Goal: Task Accomplishment & Management: Manage account settings

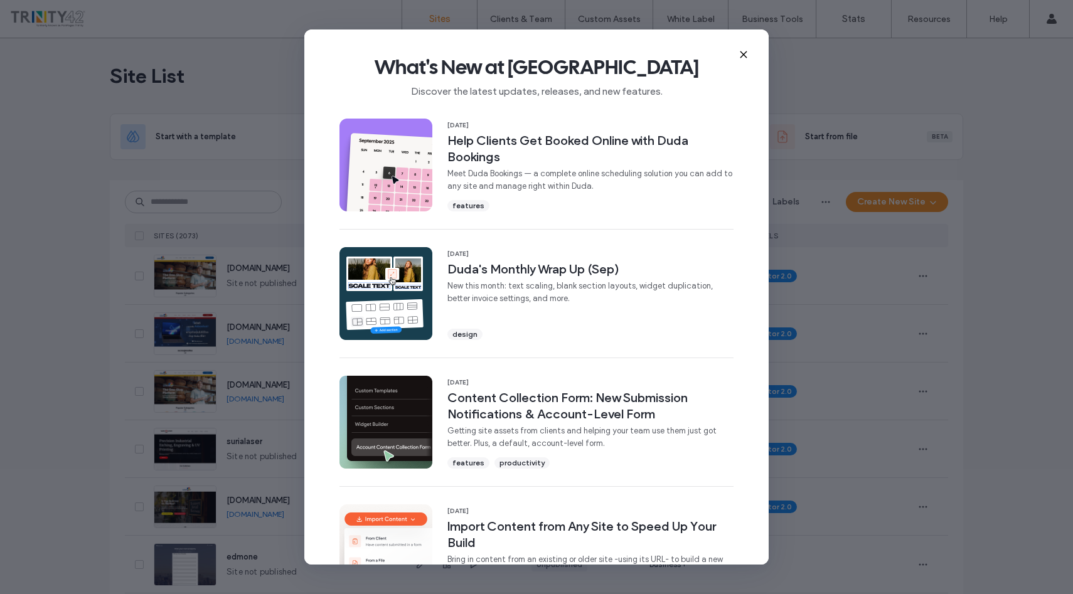
click at [745, 51] on icon at bounding box center [744, 55] width 10 height 10
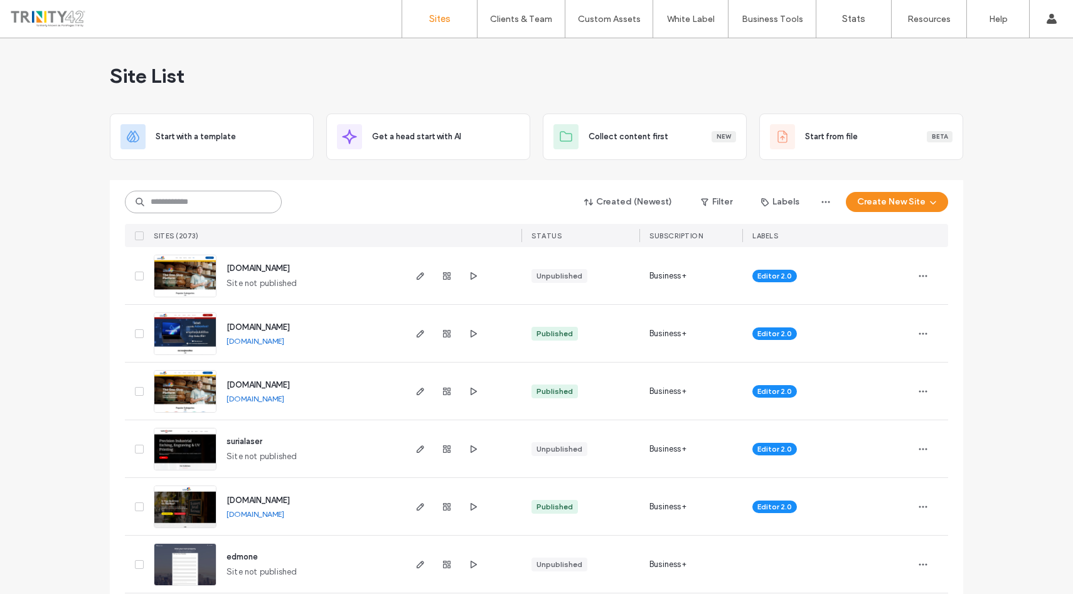
click at [198, 204] on input at bounding box center [203, 202] width 157 height 23
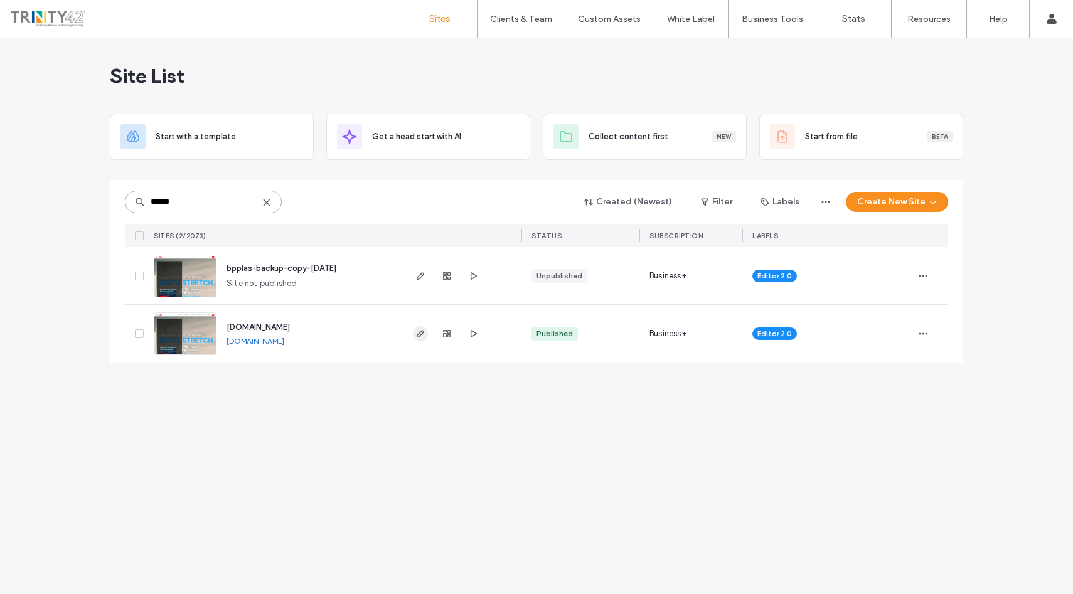
type input "******"
click at [417, 334] on use "button" at bounding box center [421, 334] width 8 height 8
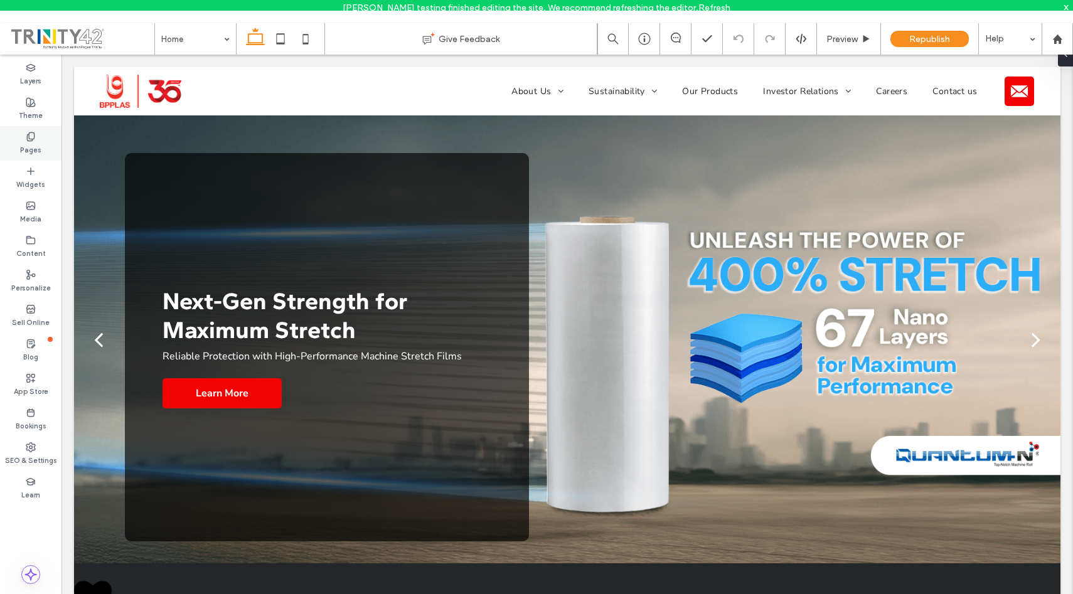
click at [39, 151] on label "Pages" at bounding box center [30, 149] width 21 height 14
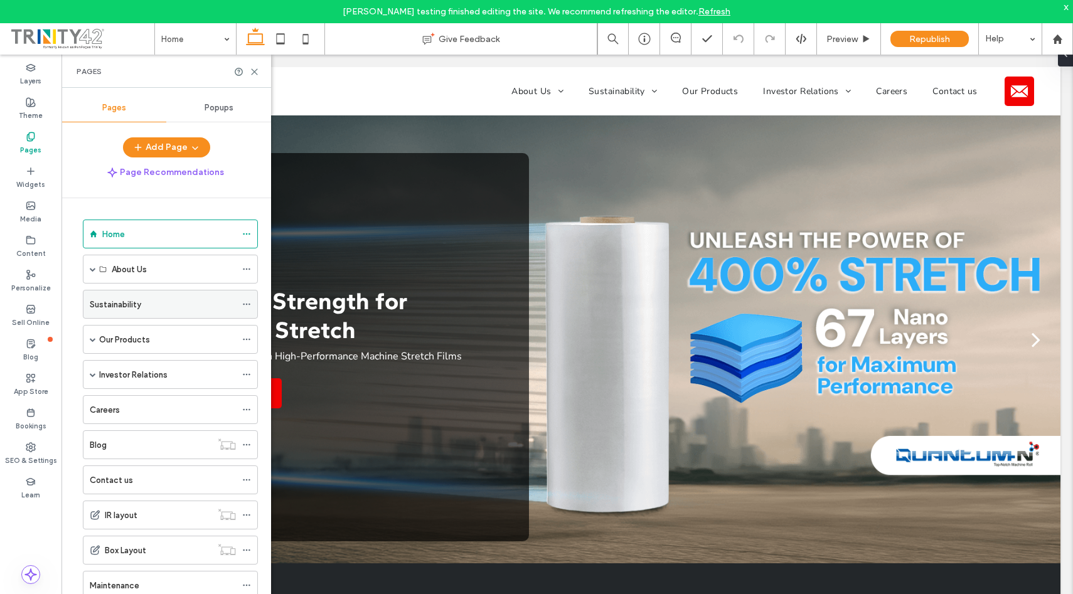
scroll to position [55, 0]
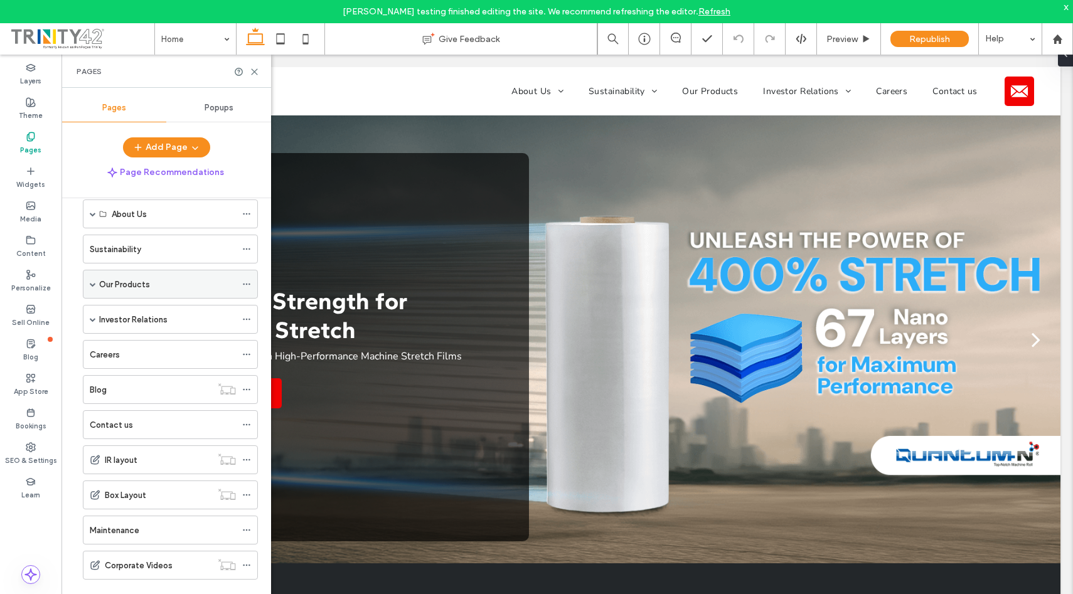
click at [112, 289] on label "Our Products" at bounding box center [124, 285] width 51 height 22
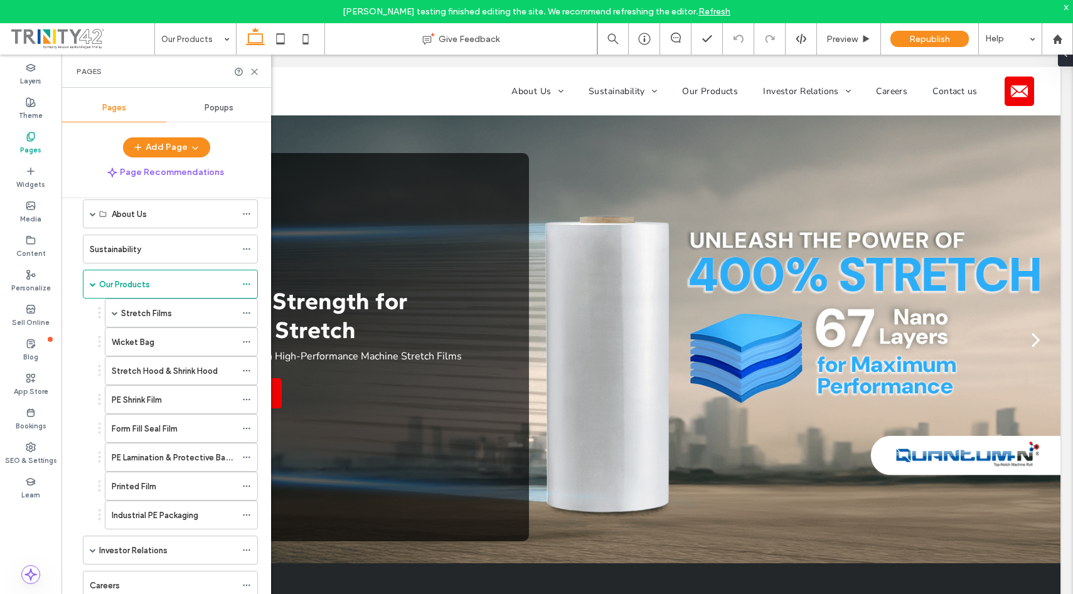
click at [126, 309] on div "Our Products Give Feedback Preview Republish Help Design Panel Site Comments Te…" at bounding box center [536, 297] width 1073 height 594
click at [129, 313] on label "Stretch Films" at bounding box center [146, 313] width 51 height 22
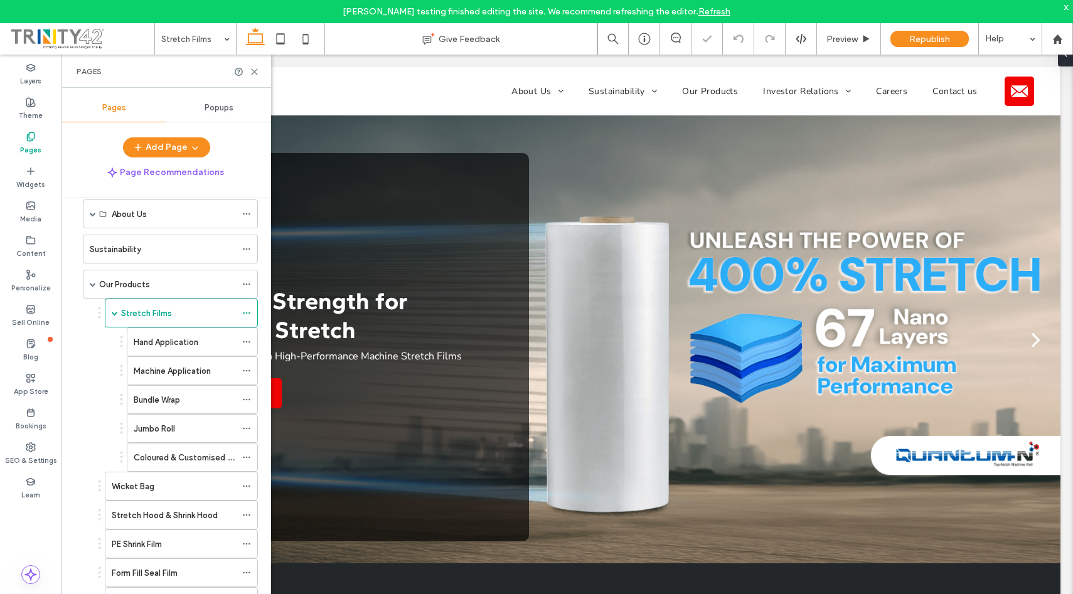
click at [210, 454] on label "Coloured & Customised Stretch Film" at bounding box center [204, 458] width 140 height 22
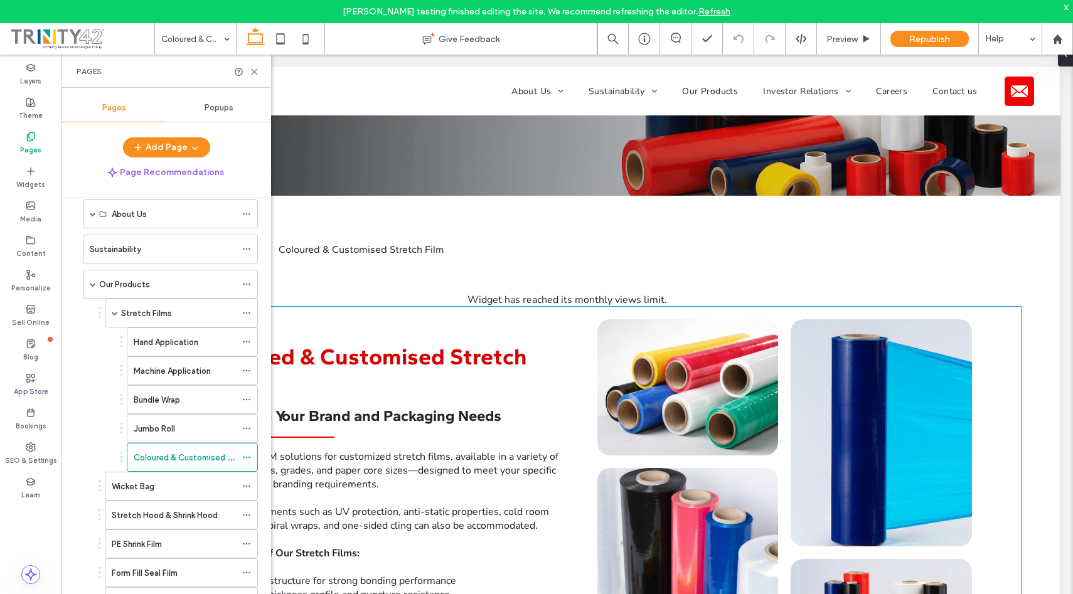
scroll to position [270, 0]
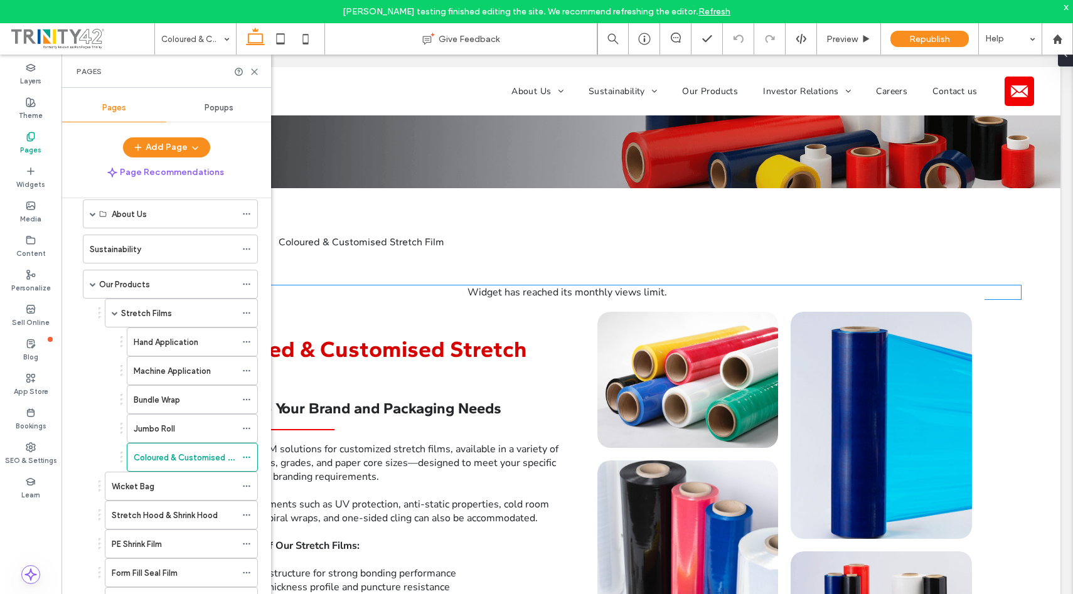
click at [522, 294] on div "Widget has reached its monthly views limit." at bounding box center [567, 293] width 907 height 14
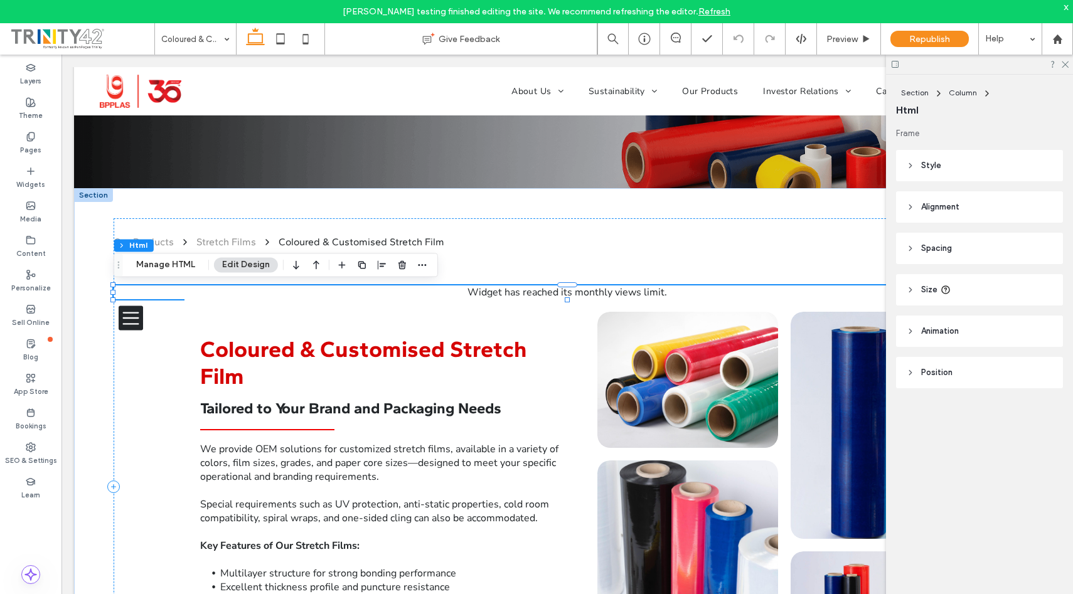
click at [499, 292] on div "Widget has reached its monthly views limit." at bounding box center [567, 293] width 907 height 14
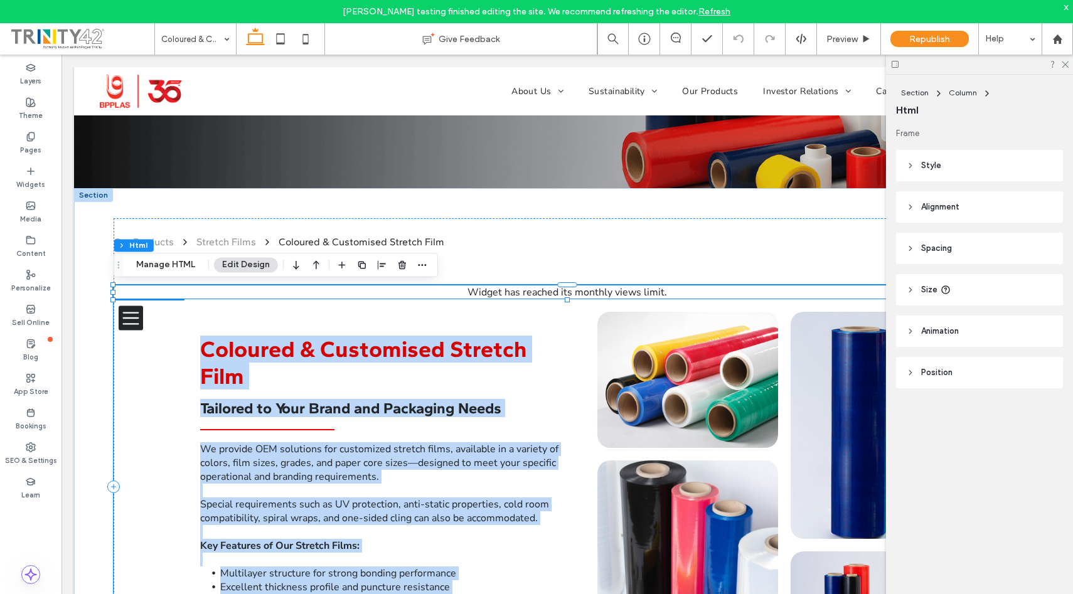
drag, startPoint x: 484, startPoint y: 299, endPoint x: 452, endPoint y: 303, distance: 32.2
click at [460, 304] on div "Our Products Stretch Films Coloured & Customised Stretch Film Widget has reache…" at bounding box center [567, 486] width 986 height 597
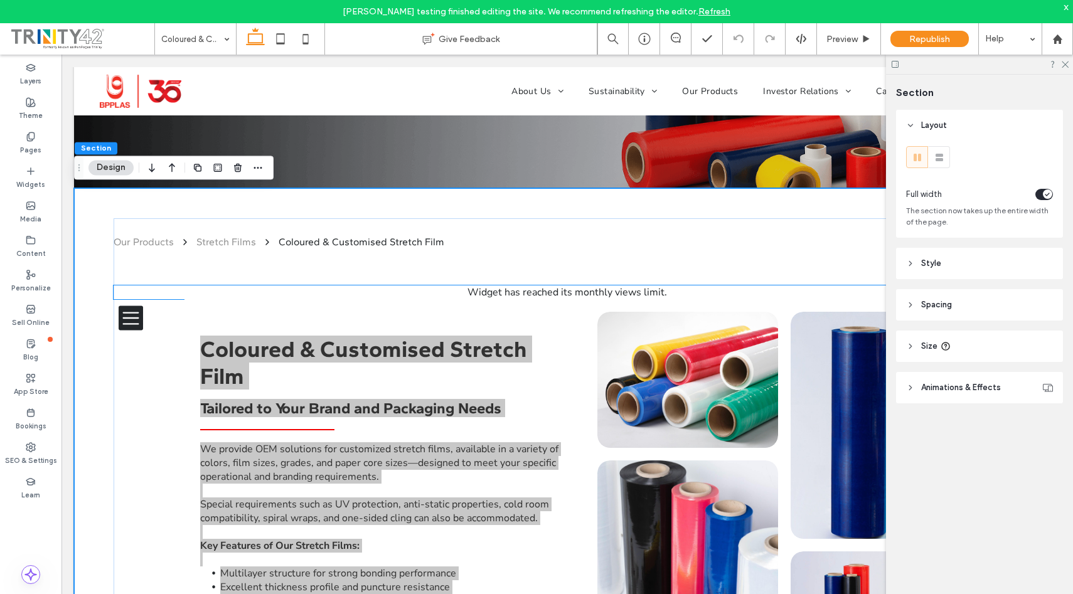
click at [497, 296] on div "Widget has reached its monthly views limit." at bounding box center [567, 293] width 907 height 14
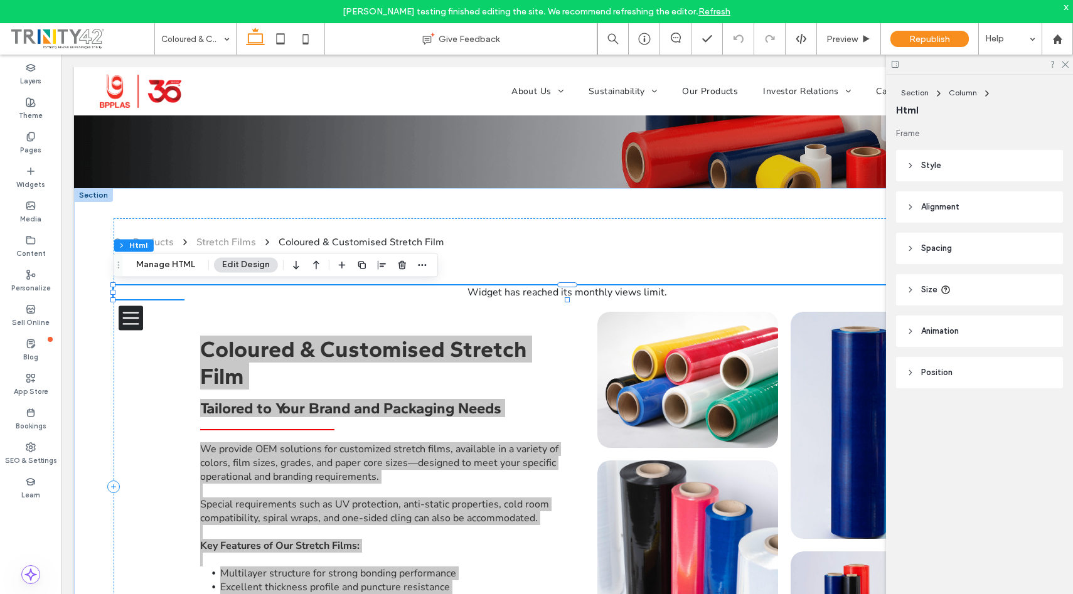
click at [506, 291] on div "Widget has reached its monthly views limit." at bounding box center [567, 293] width 907 height 14
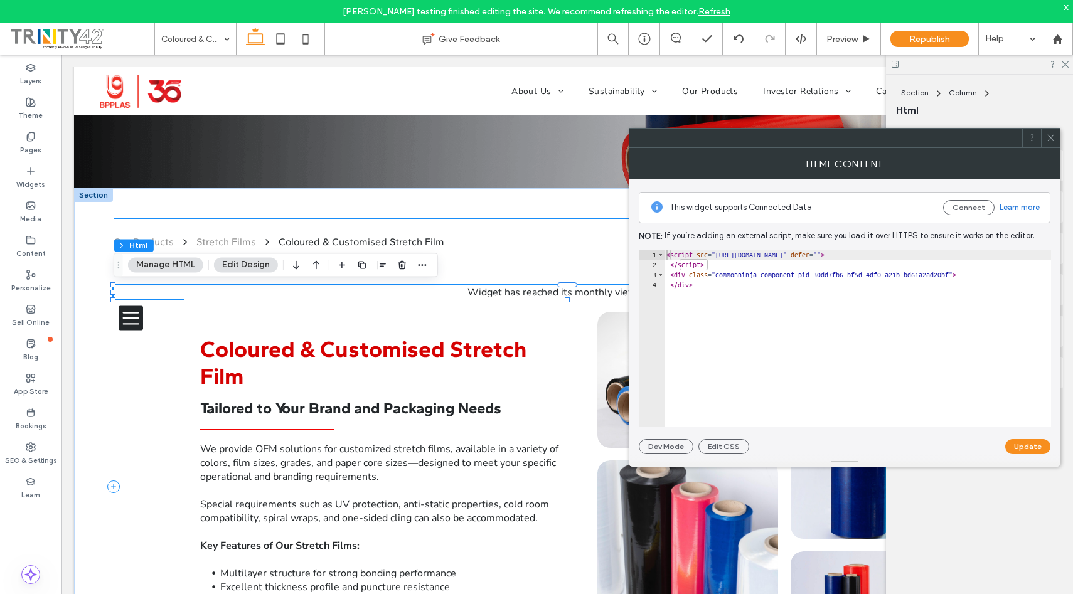
click at [513, 250] on div "Our Products Stretch Films Coloured & Customised Stretch Film Widget has reache…" at bounding box center [567, 487] width 907 height 538
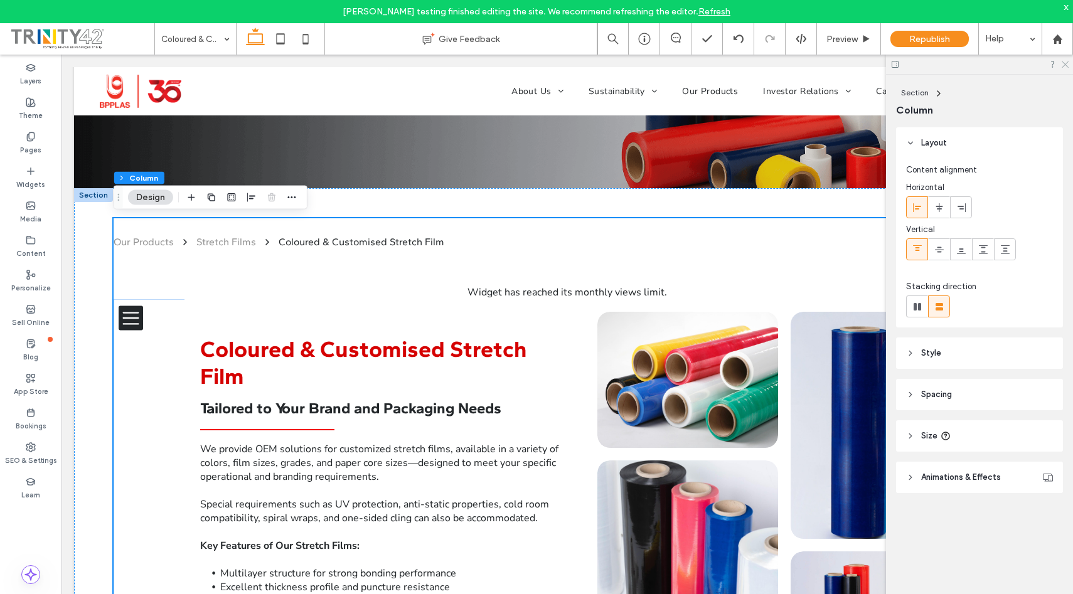
click at [1066, 67] on icon at bounding box center [1065, 64] width 8 height 8
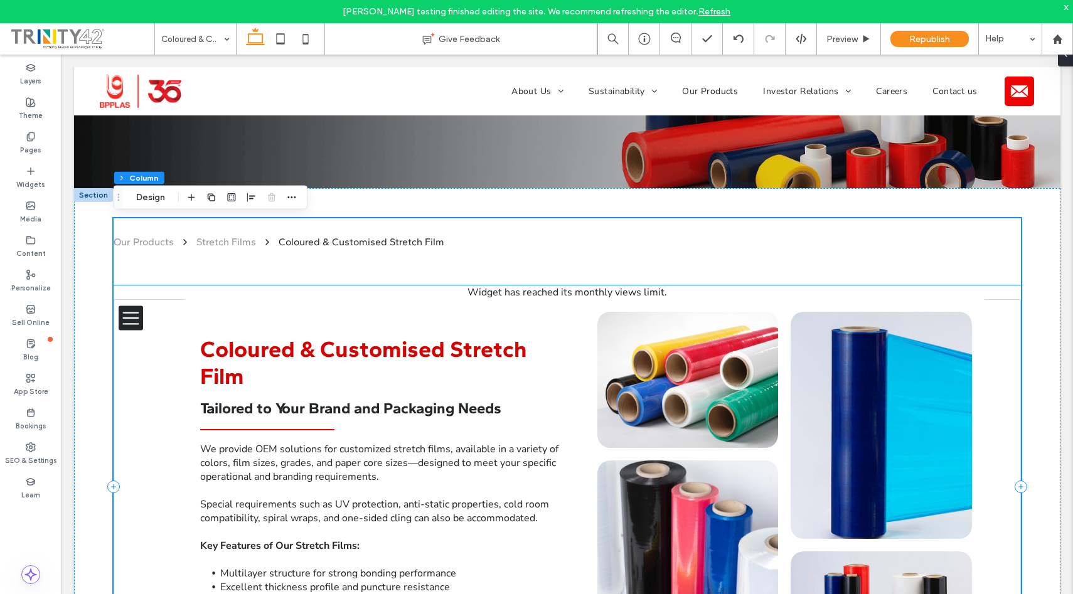
click at [1000, 295] on div "Widget has reached its monthly views limit." at bounding box center [567, 293] width 907 height 14
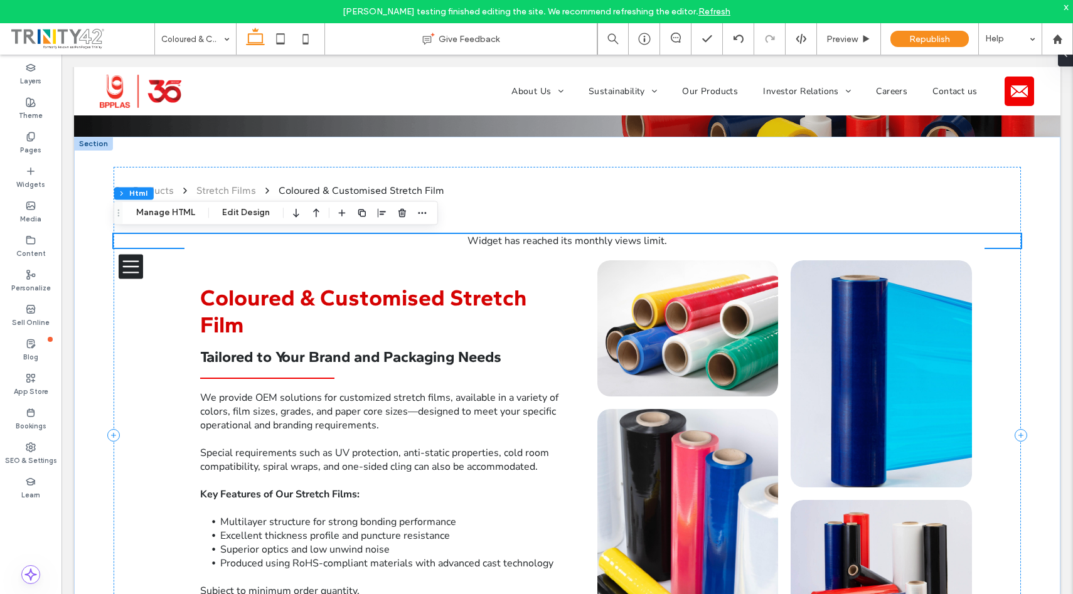
scroll to position [323, 0]
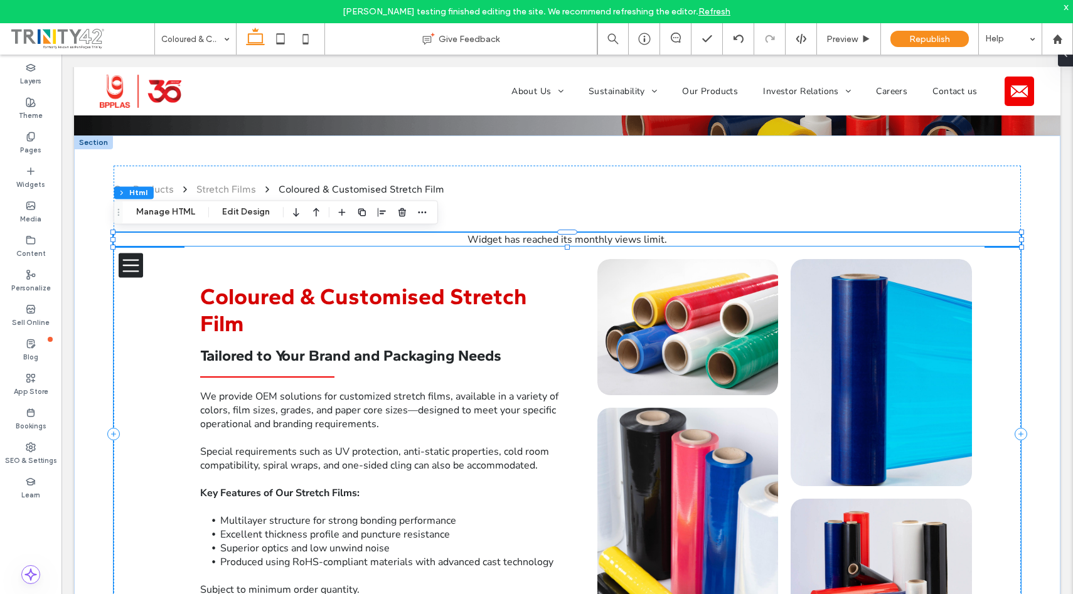
click at [521, 318] on h2 "Coloured & Customised Stretch Film" at bounding box center [384, 310] width 368 height 54
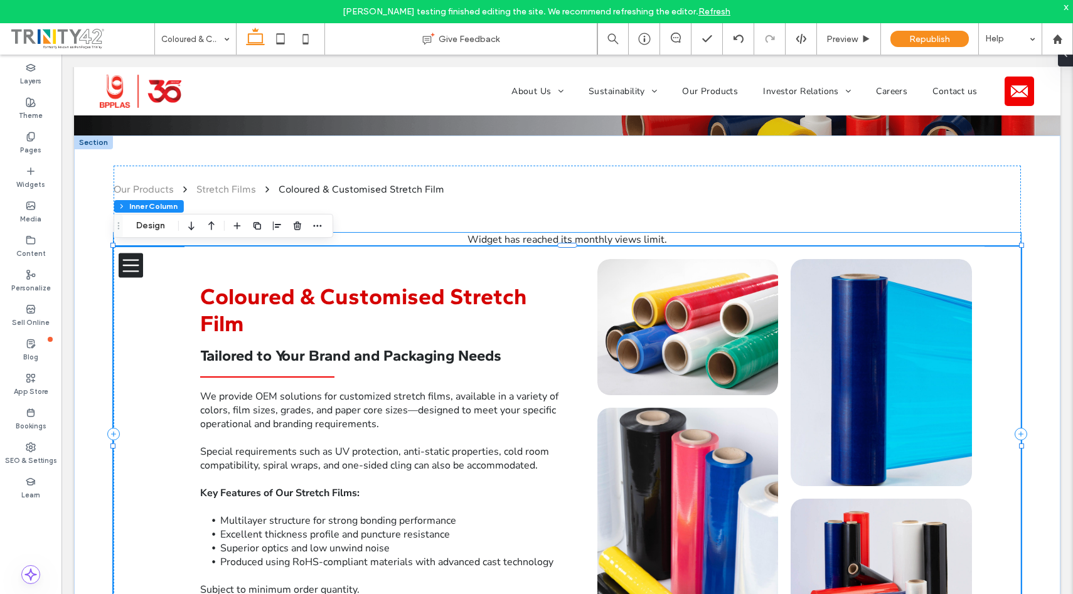
click at [554, 242] on div "Widget has reached its monthly views limit." at bounding box center [567, 240] width 907 height 14
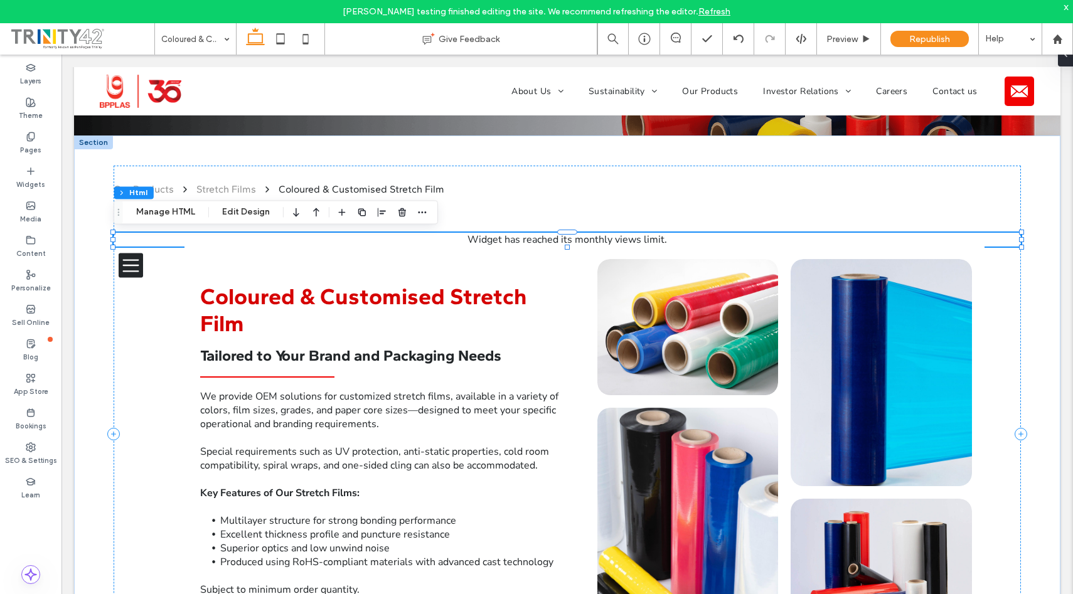
click at [554, 242] on div "Widget has reached its monthly views limit." at bounding box center [567, 240] width 907 height 14
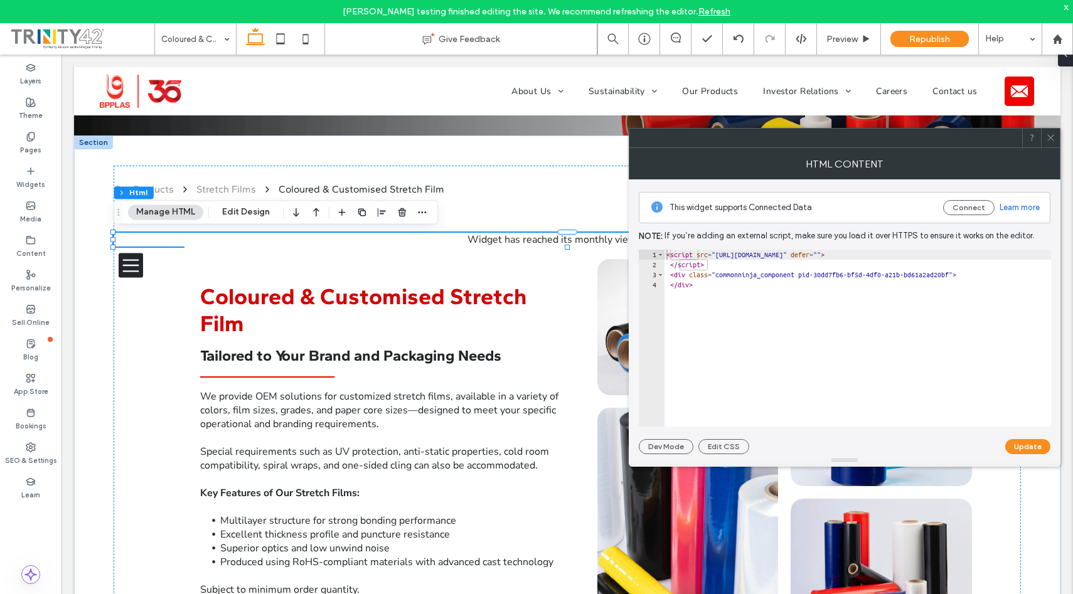
click at [1055, 138] on icon at bounding box center [1050, 137] width 9 height 9
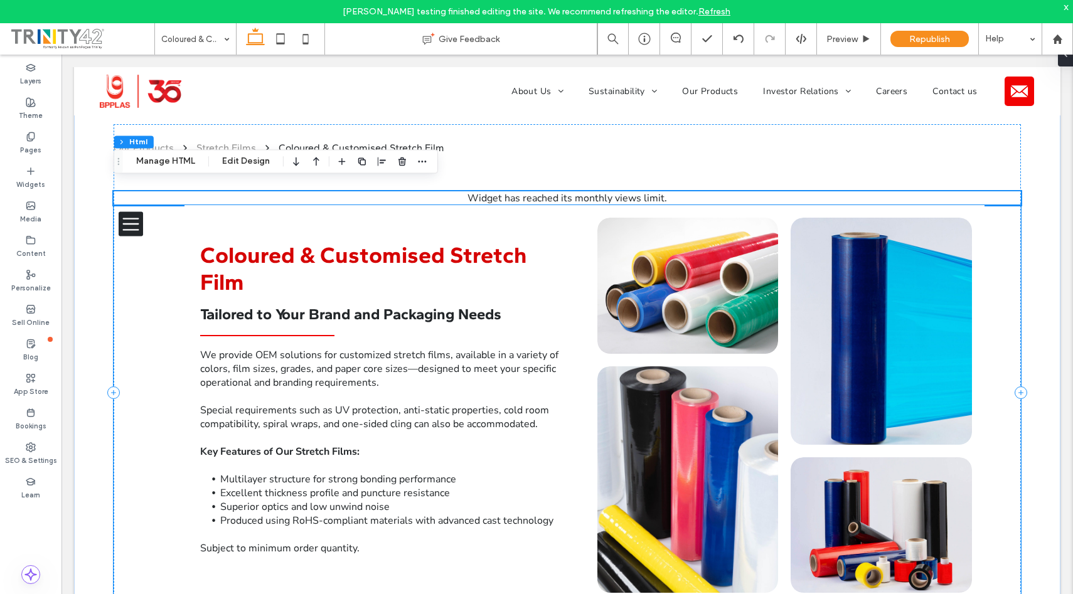
scroll to position [362, 0]
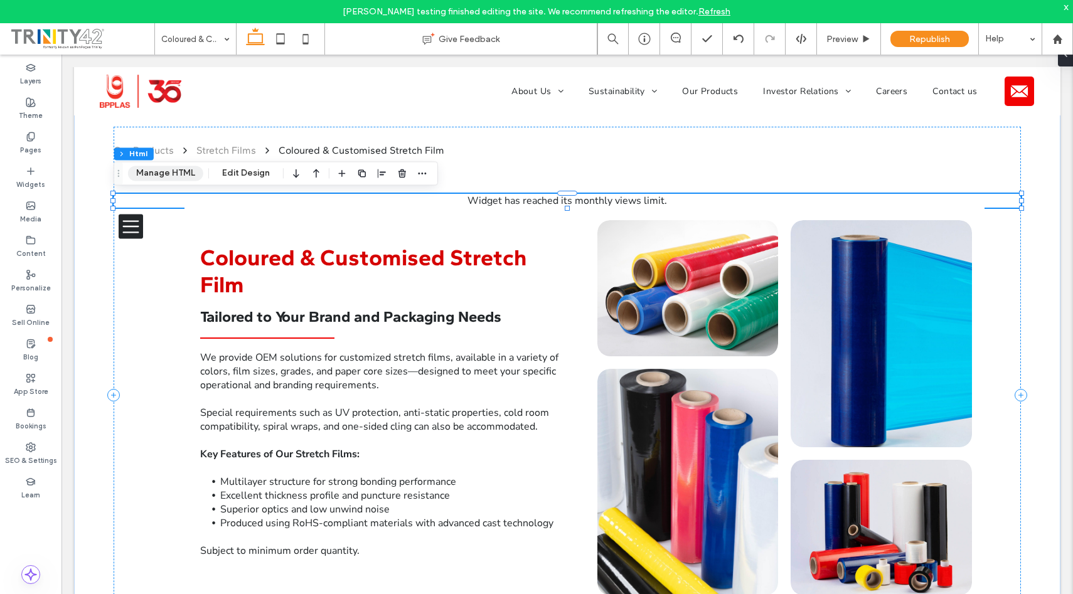
click at [178, 166] on button "Manage HTML" at bounding box center [165, 173] width 75 height 15
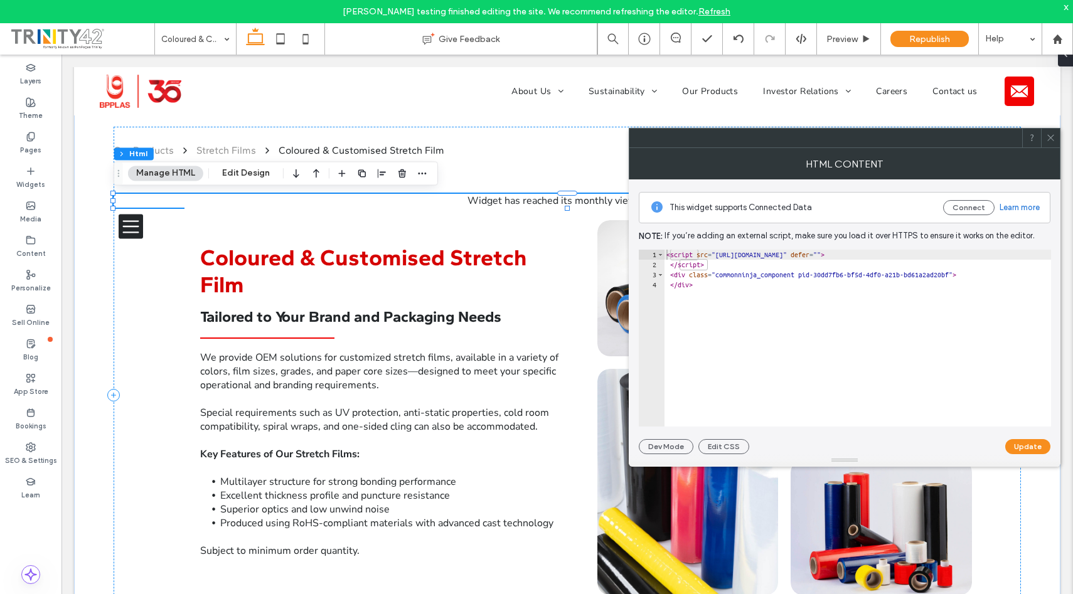
click at [1034, 208] on link "Learn more" at bounding box center [1020, 207] width 40 height 13
click at [369, 265] on span "Coloured & Customised Stretch Film" at bounding box center [363, 271] width 327 height 54
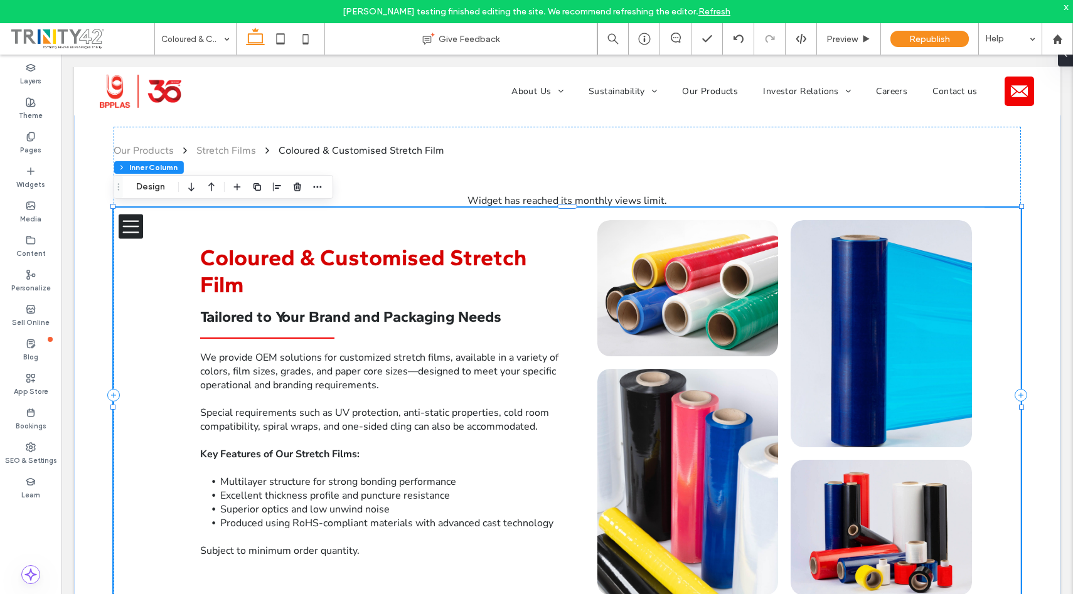
click at [372, 267] on span "Coloured & Customised Stretch Film" at bounding box center [363, 271] width 327 height 54
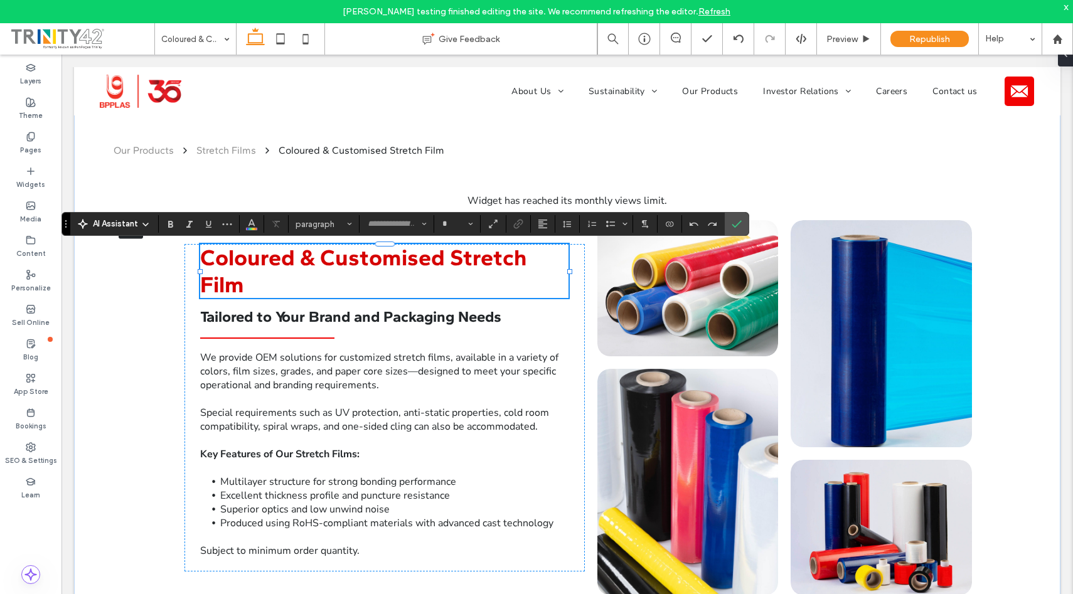
type input "*******"
type input "**"
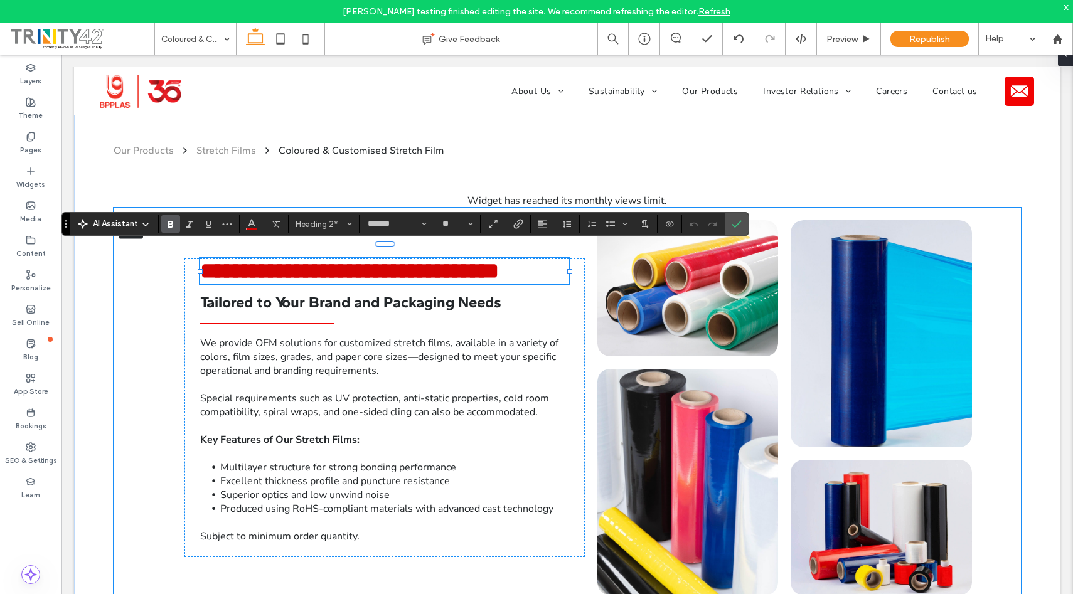
click at [142, 271] on div "**********" at bounding box center [567, 408] width 907 height 400
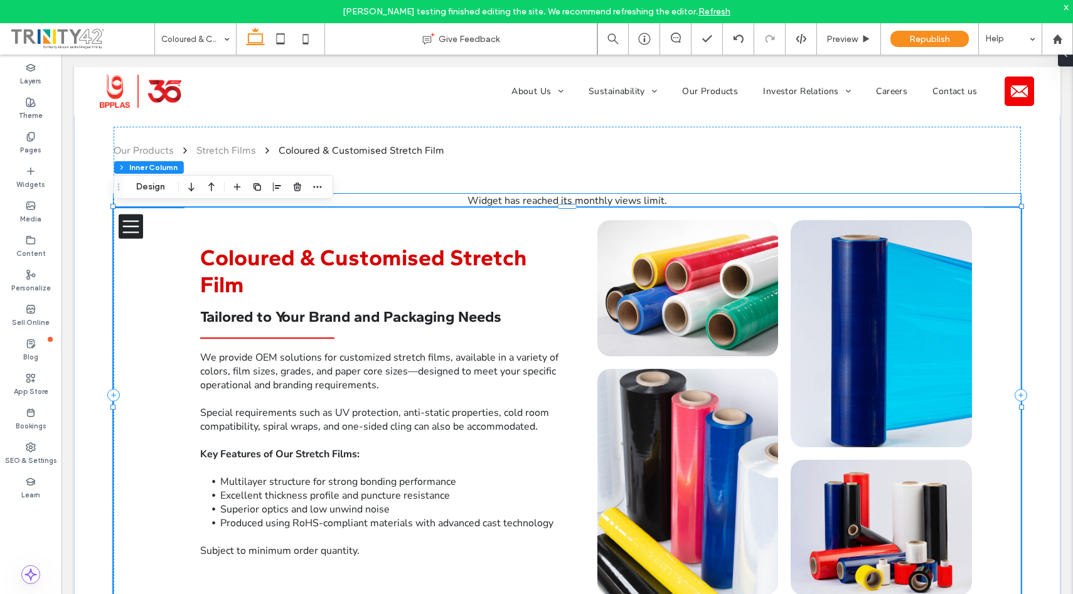
click at [508, 201] on div "Widget has reached its monthly views limit." at bounding box center [567, 201] width 907 height 14
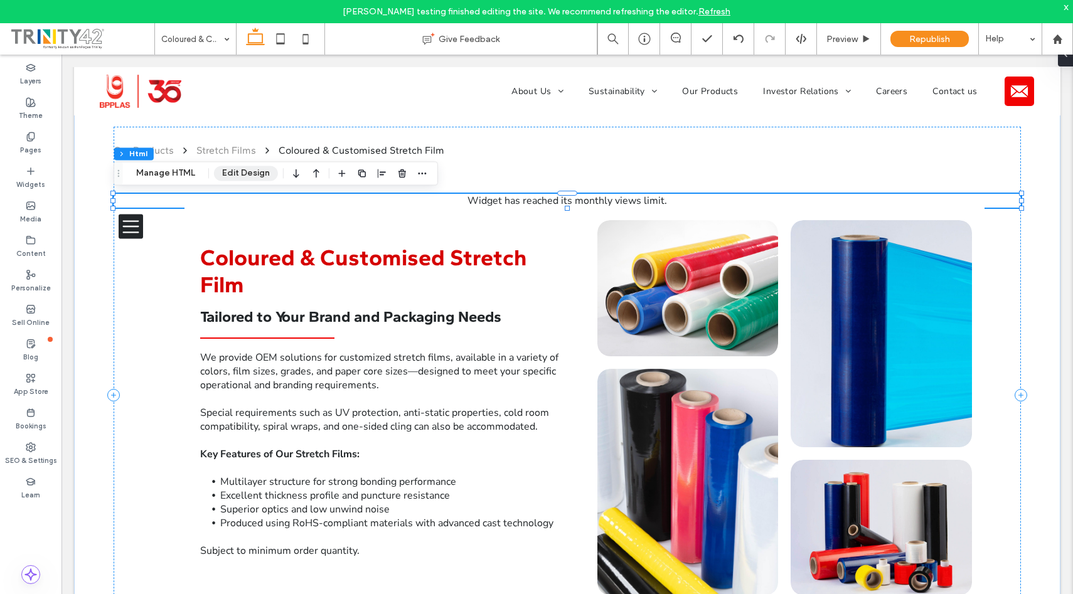
click at [261, 170] on button "Edit Design" at bounding box center [246, 173] width 64 height 15
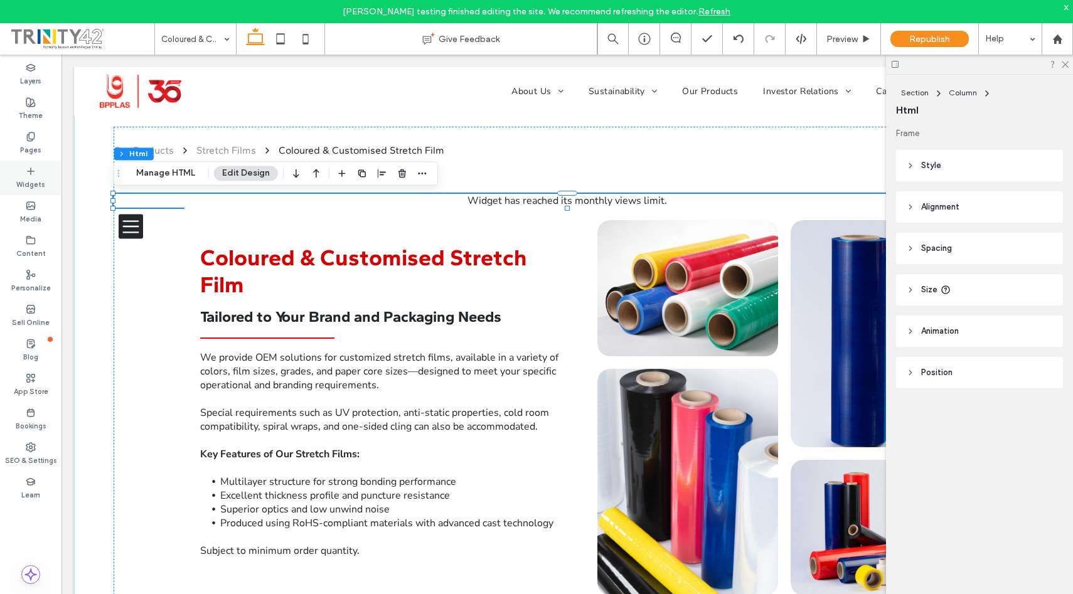
click at [28, 175] on icon at bounding box center [31, 171] width 10 height 10
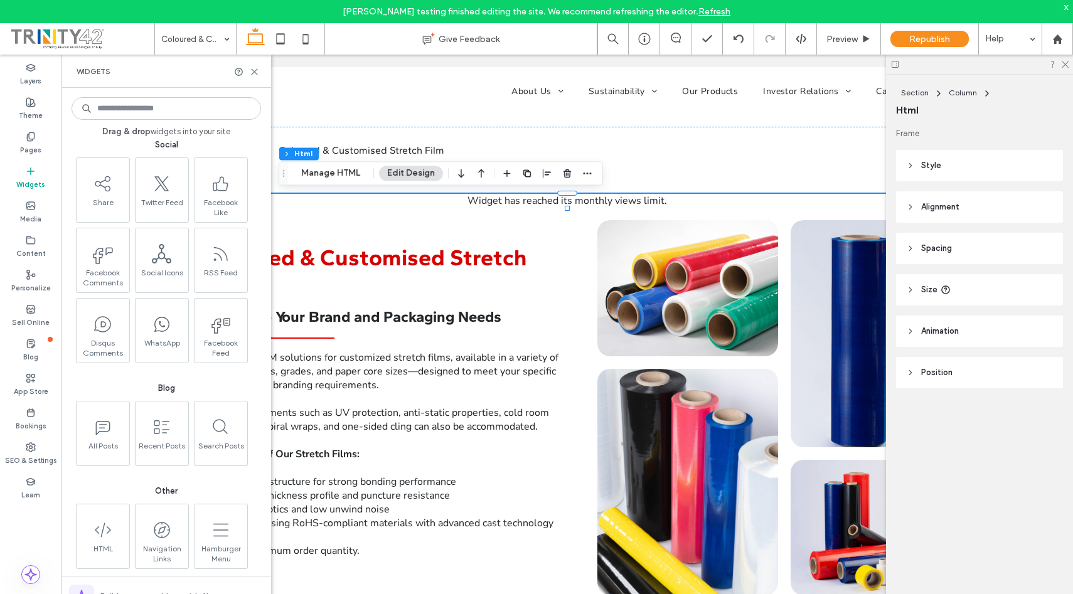
scroll to position [2086, 0]
click at [1065, 65] on icon at bounding box center [1065, 64] width 8 height 8
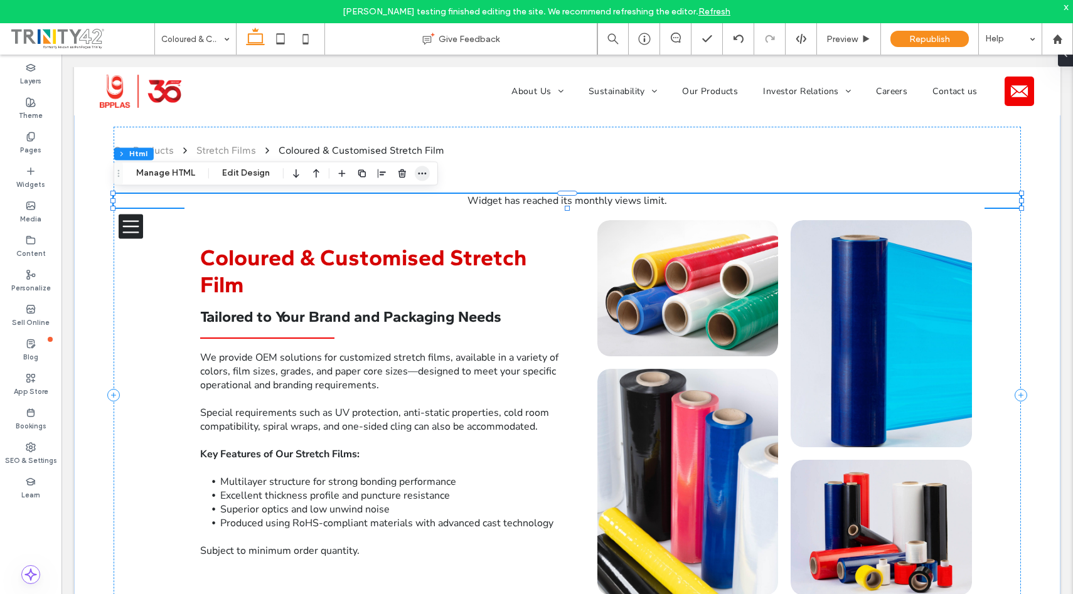
click at [421, 170] on icon "button" at bounding box center [422, 173] width 10 height 10
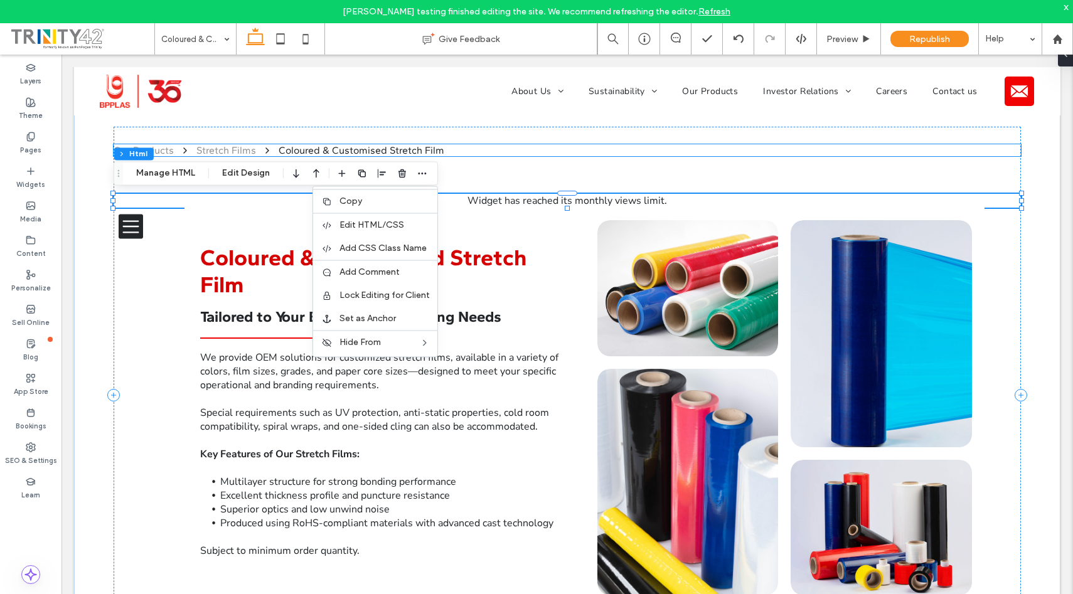
click at [598, 156] on nav "Our Products Stretch Films Coloured & Customised Stretch Film" at bounding box center [567, 150] width 907 height 12
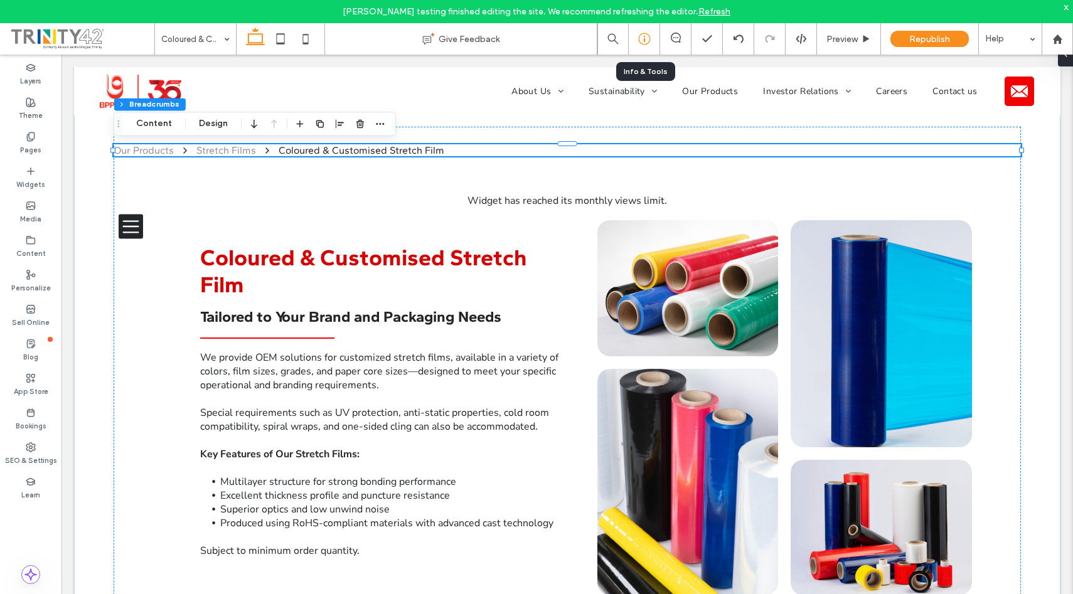
click at [648, 42] on icon at bounding box center [644, 39] width 13 height 13
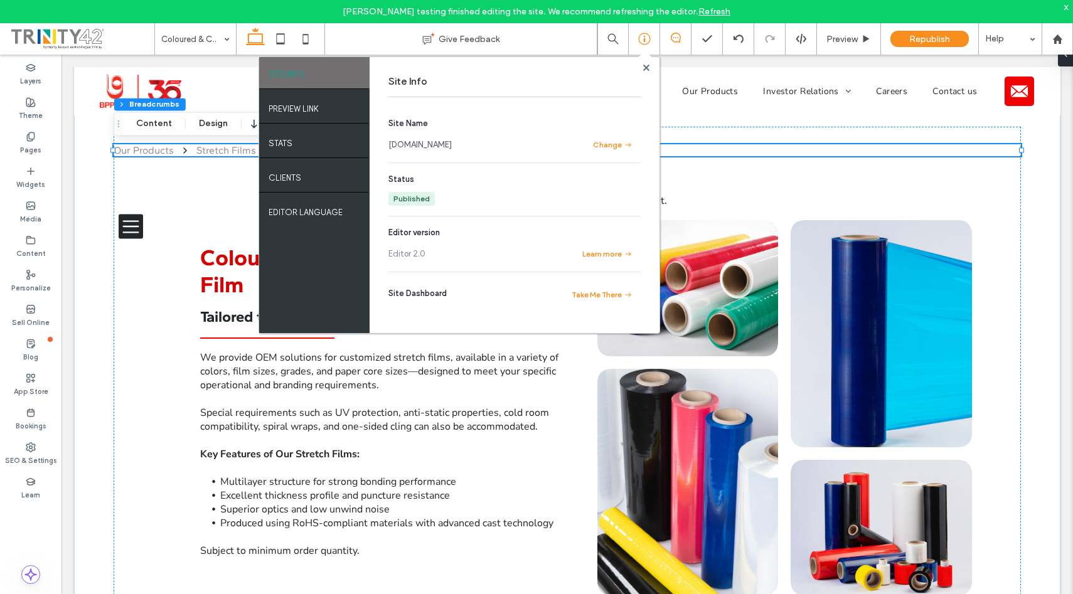
click at [676, 37] on use at bounding box center [676, 38] width 10 height 10
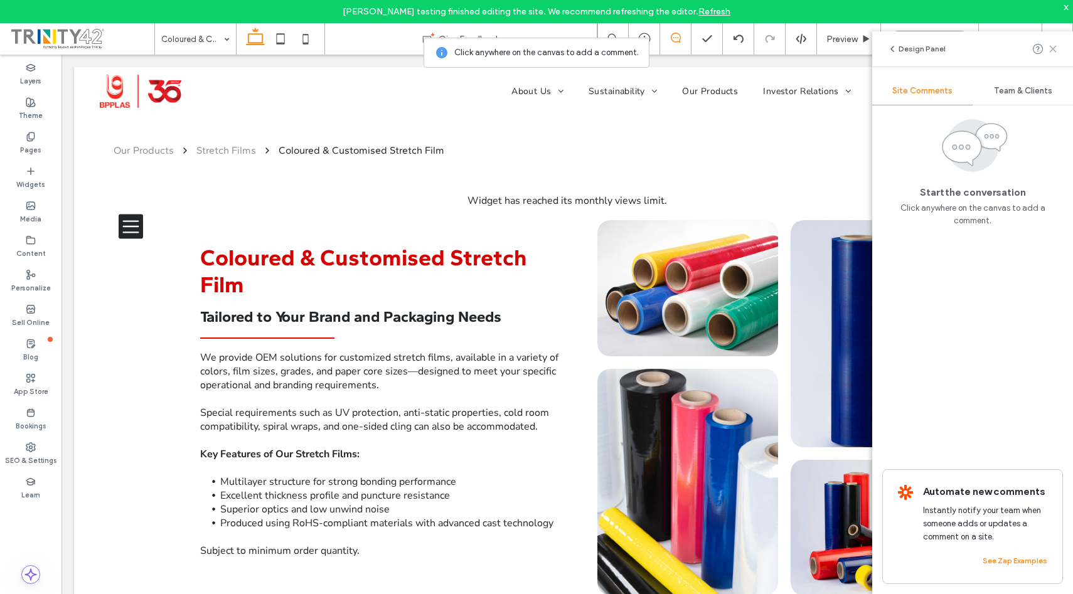
click at [1055, 48] on icon at bounding box center [1053, 49] width 10 height 10
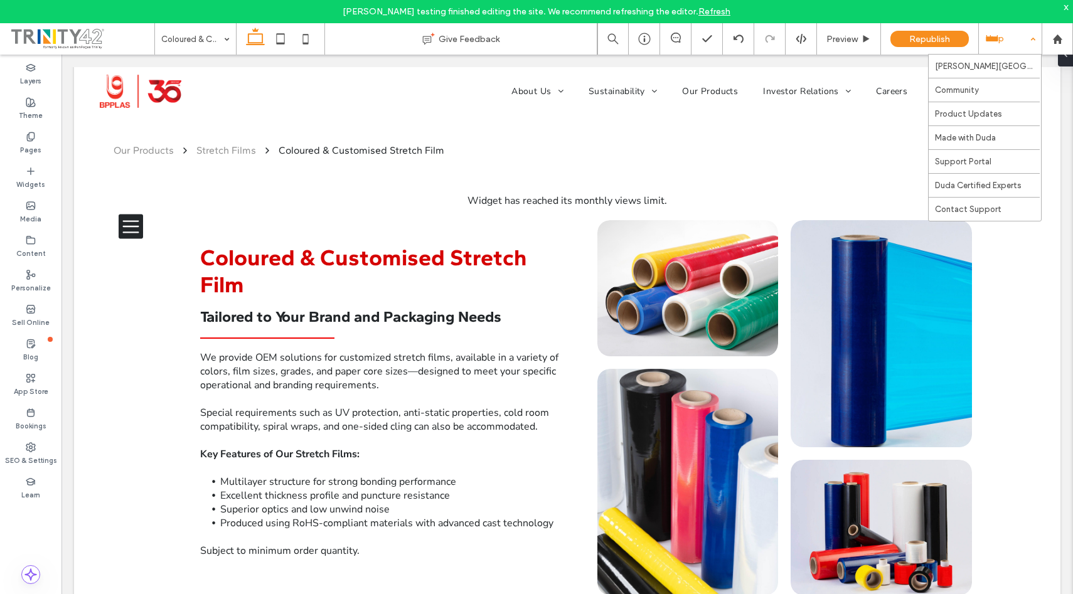
click at [1005, 36] on div "Help" at bounding box center [1010, 38] width 63 height 31
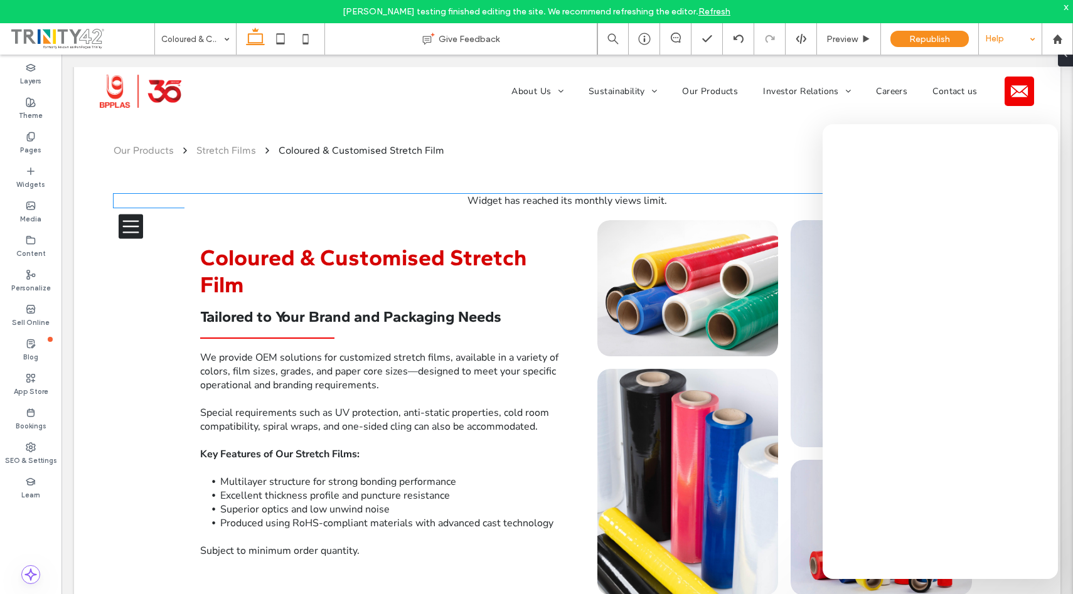
click at [584, 201] on div "Widget has reached its monthly views limit." at bounding box center [567, 201] width 907 height 14
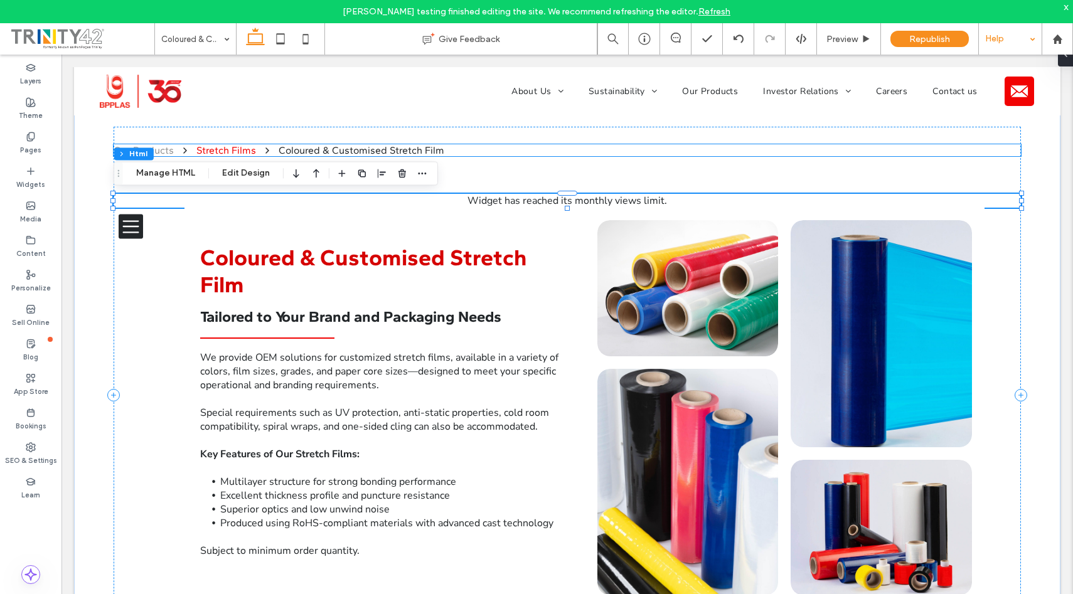
click at [242, 154] on div "Stretch Films" at bounding box center [226, 150] width 60 height 12
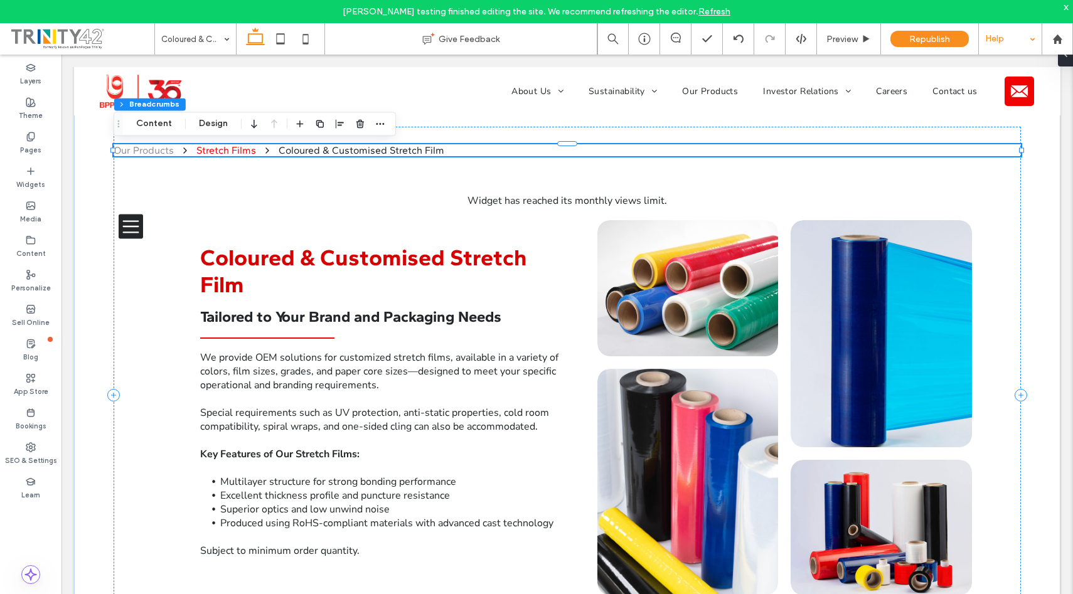
click at [242, 154] on div "Stretch Films" at bounding box center [226, 150] width 60 height 12
click at [44, 147] on div "Pages" at bounding box center [30, 143] width 61 height 35
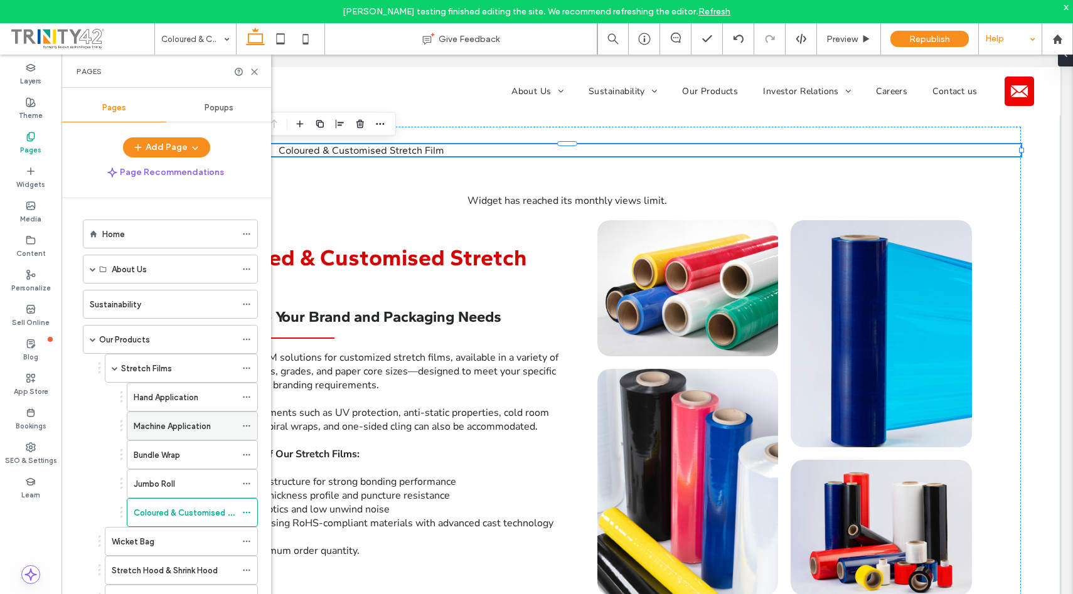
click at [216, 430] on div "Machine Application" at bounding box center [185, 426] width 102 height 13
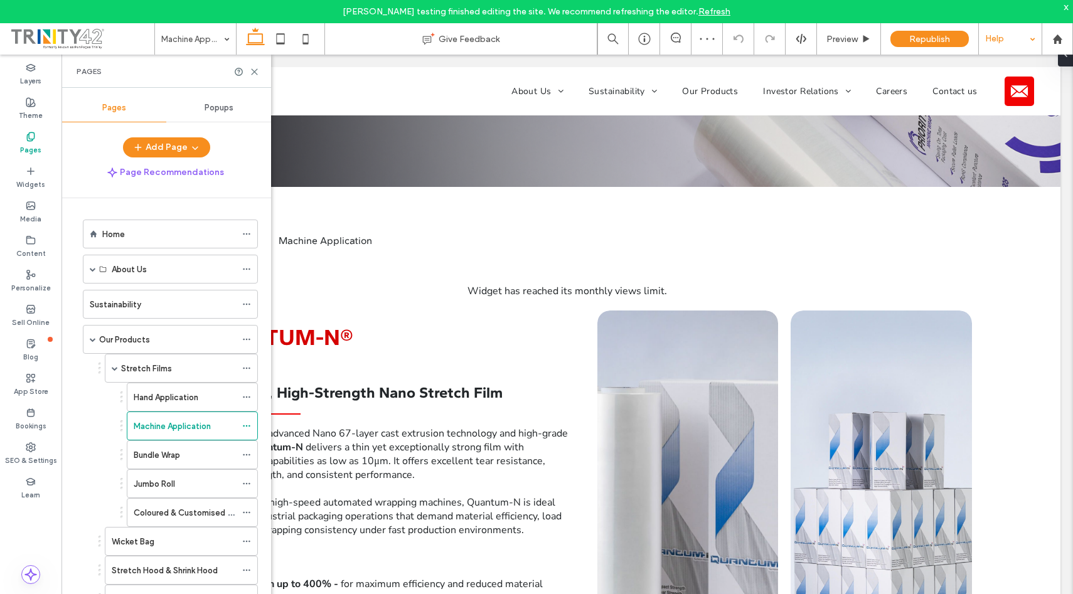
scroll to position [270, 0]
click at [252, 67] on icon at bounding box center [254, 71] width 9 height 9
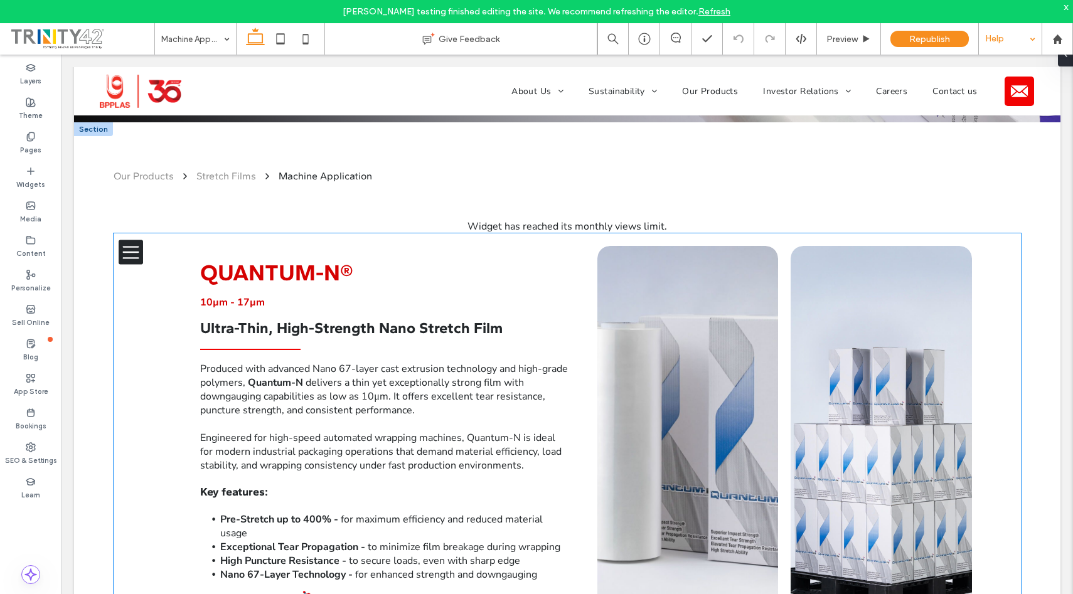
scroll to position [333, 0]
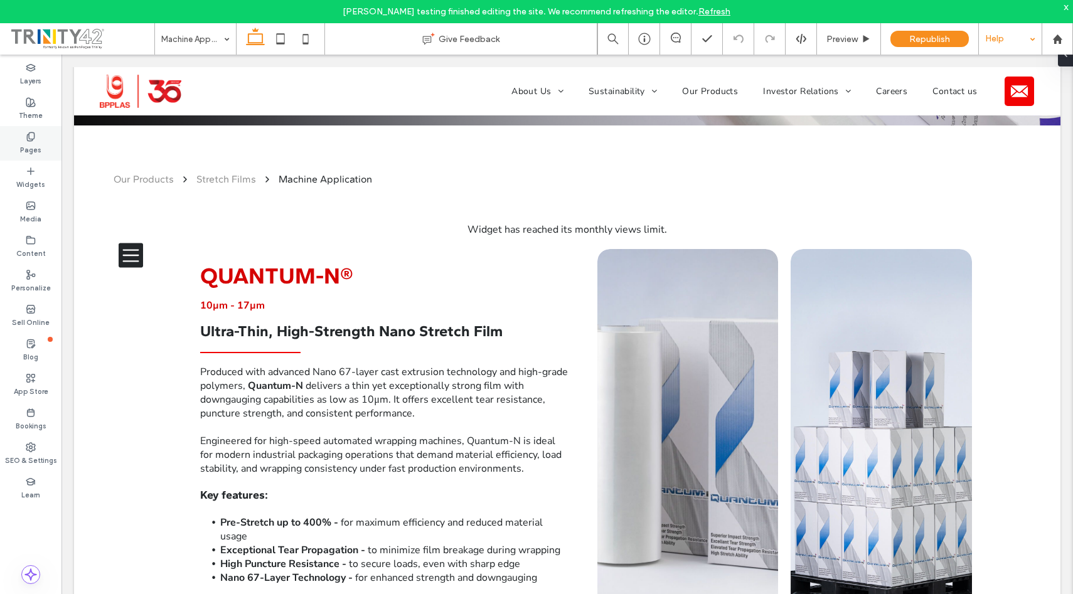
click at [39, 152] on label "Pages" at bounding box center [30, 149] width 21 height 14
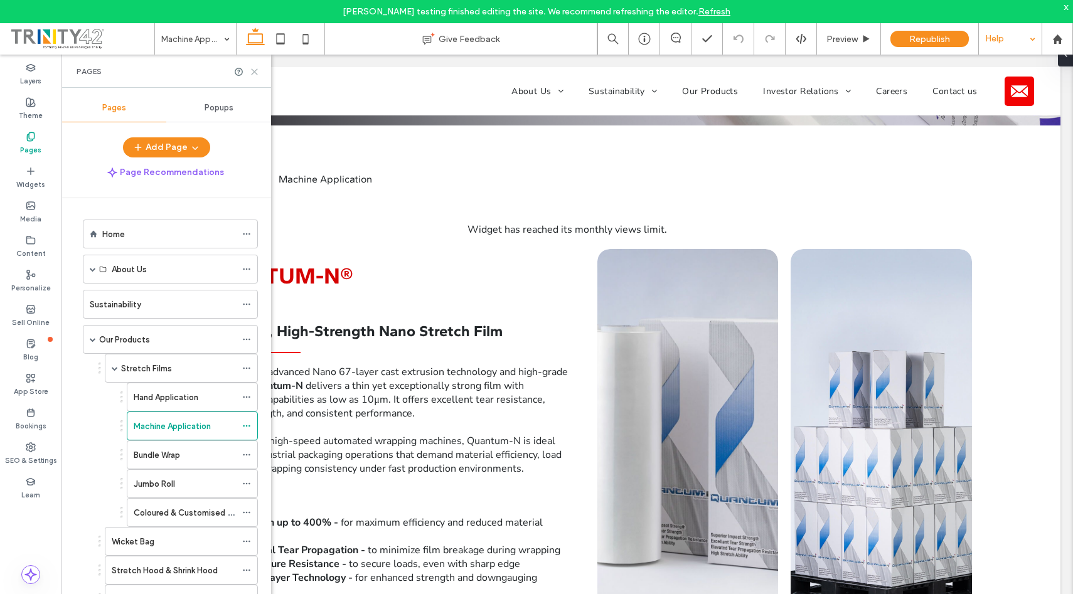
click at [255, 72] on icon at bounding box center [254, 71] width 9 height 9
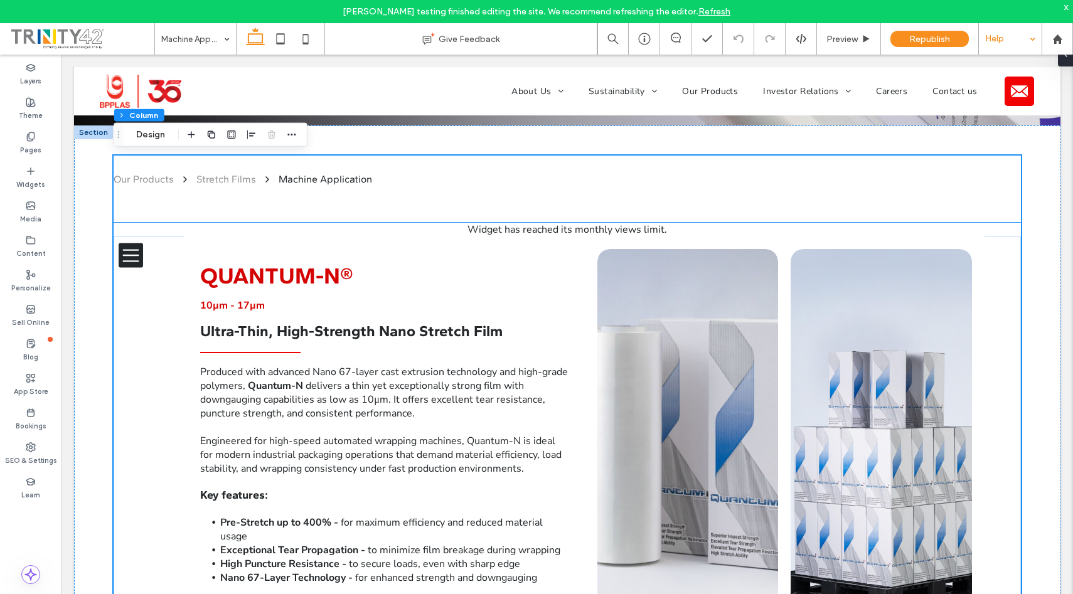
click at [577, 230] on div "Widget has reached its monthly views limit." at bounding box center [567, 230] width 907 height 14
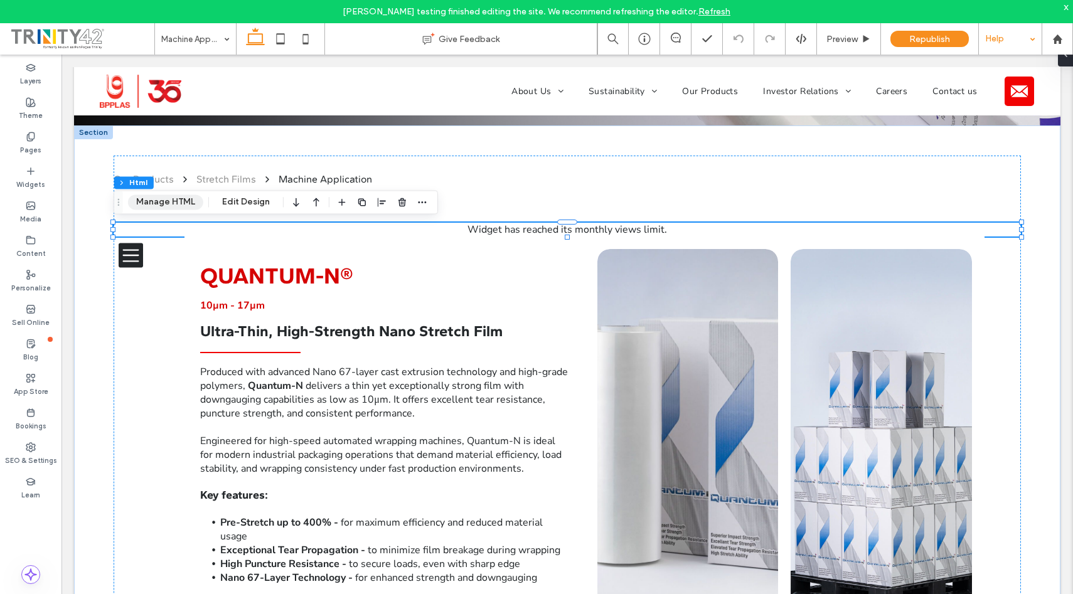
click at [155, 206] on button "Manage HTML" at bounding box center [165, 202] width 75 height 15
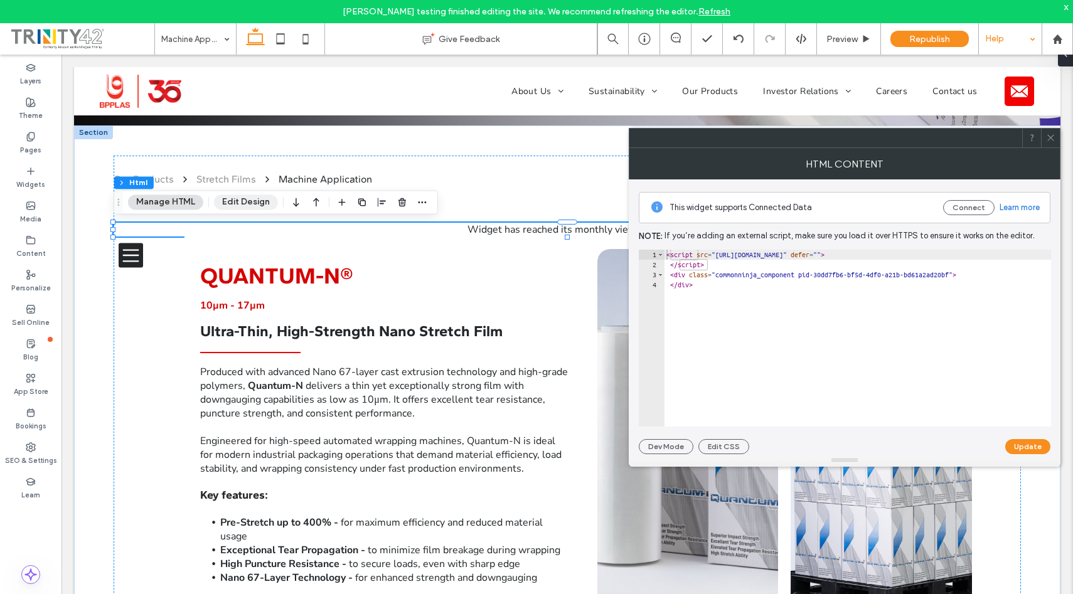
click at [255, 204] on button "Edit Design" at bounding box center [246, 202] width 64 height 15
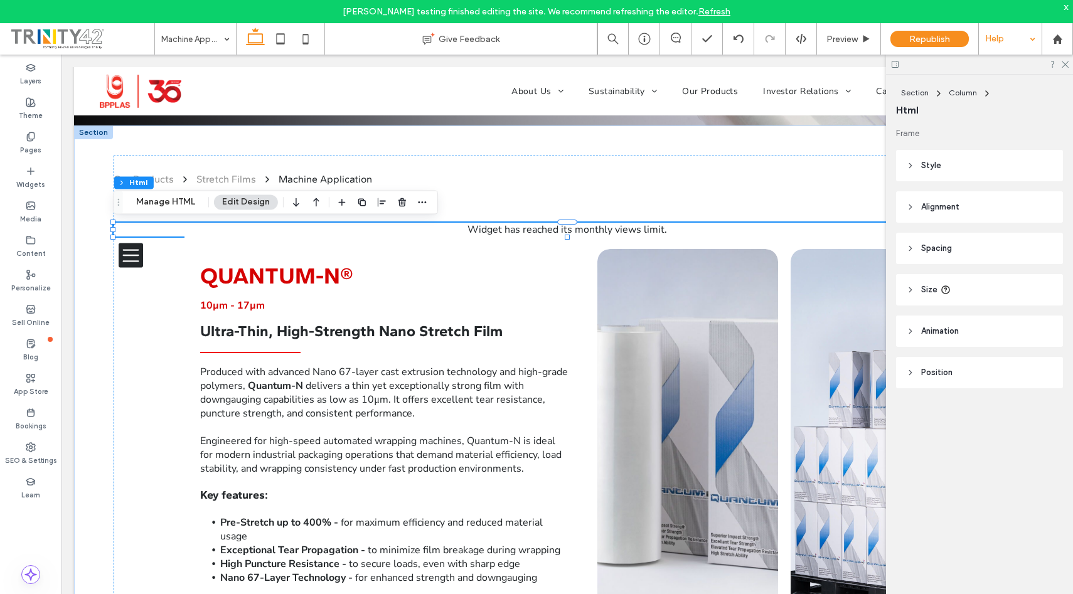
click at [1041, 211] on header "Alignment" at bounding box center [979, 206] width 167 height 31
click at [1007, 171] on header "Style" at bounding box center [979, 165] width 167 height 31
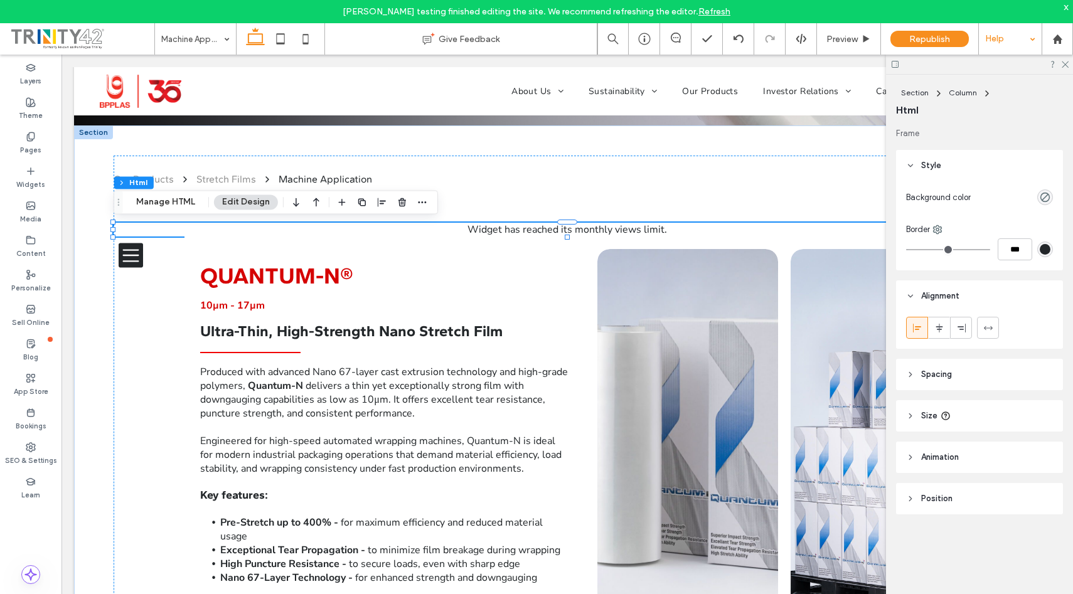
click at [1001, 416] on header "Size" at bounding box center [979, 415] width 167 height 31
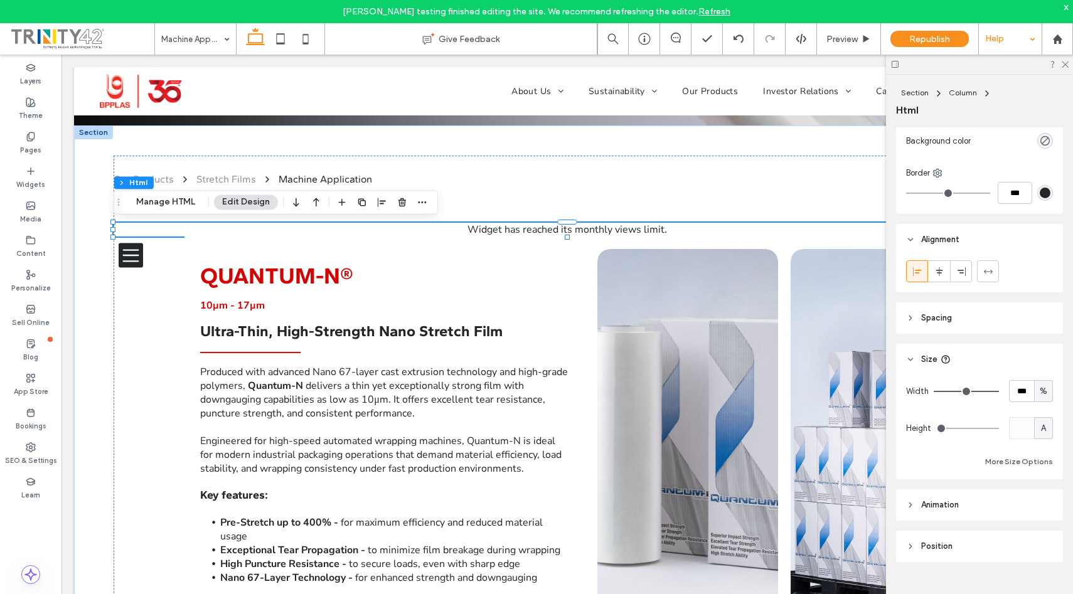
click at [989, 500] on header "Animation" at bounding box center [979, 504] width 167 height 31
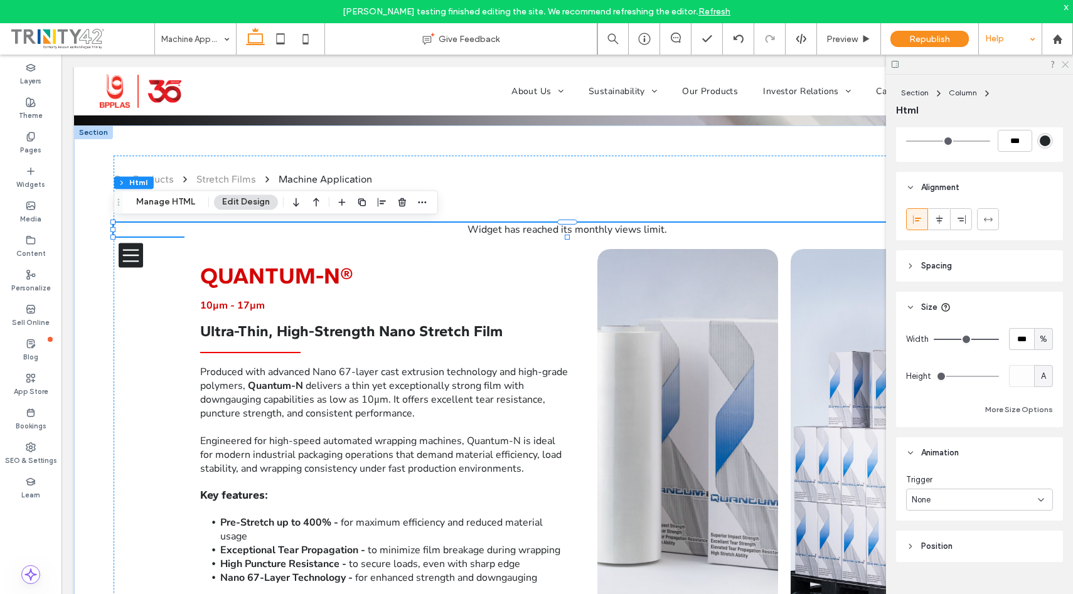
click at [1061, 61] on icon at bounding box center [1065, 64] width 8 height 8
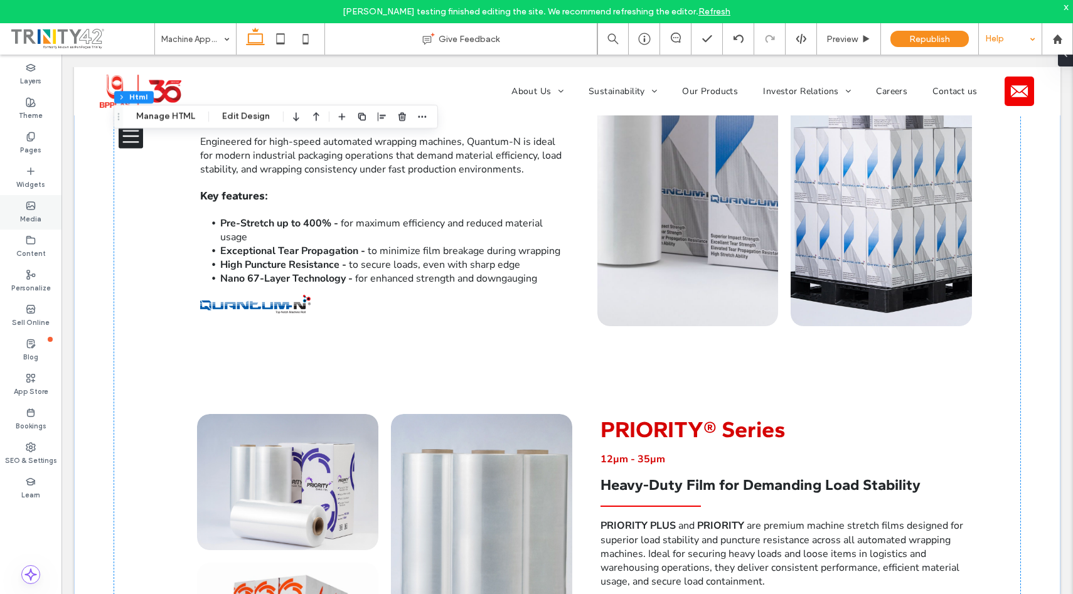
scroll to position [630, 0]
